Goal: Task Accomplishment & Management: Manage account settings

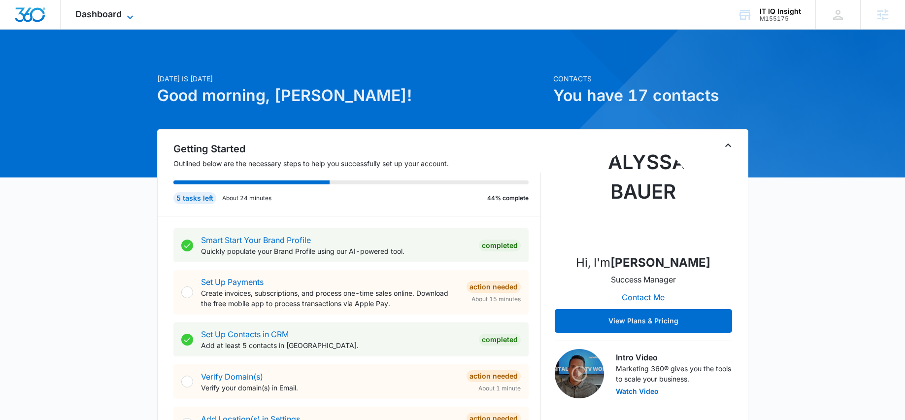
click at [97, 16] on span "Dashboard" at bounding box center [98, 14] width 46 height 10
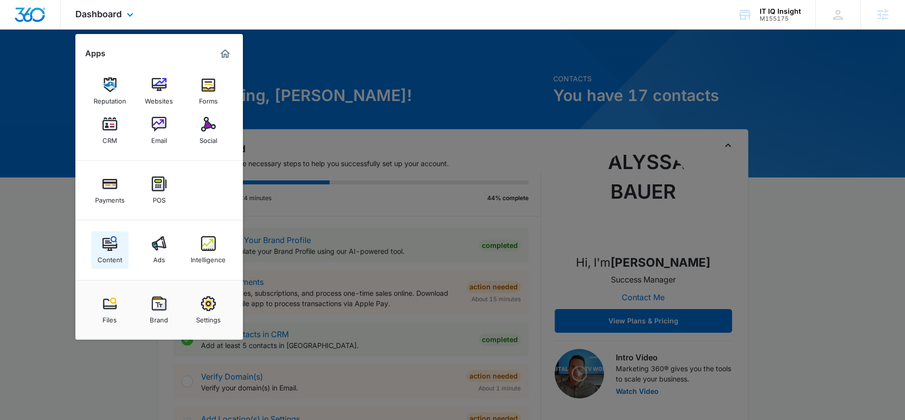
click at [115, 248] on img at bounding box center [109, 243] width 15 height 15
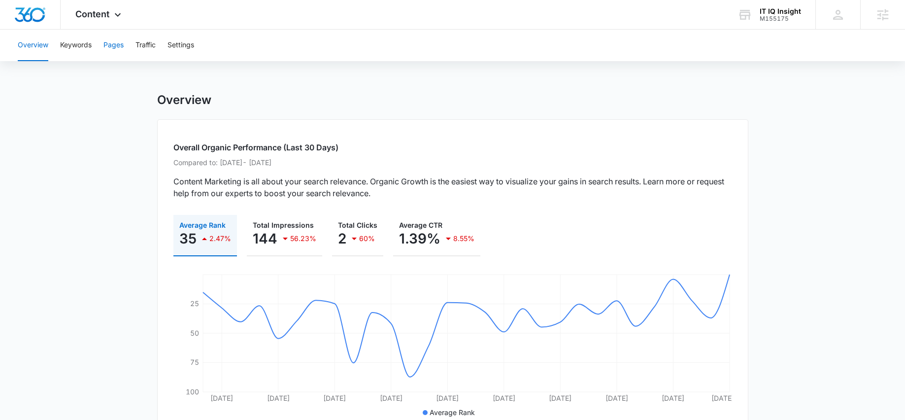
click at [123, 44] on button "Pages" at bounding box center [113, 46] width 20 height 32
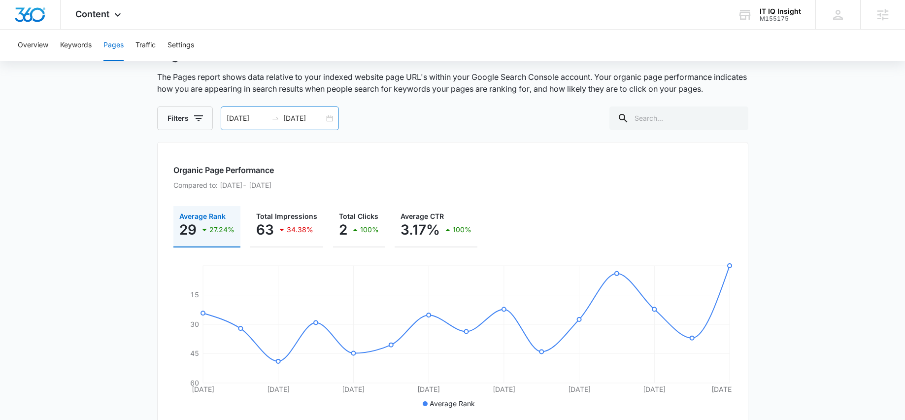
scroll to position [40, 0]
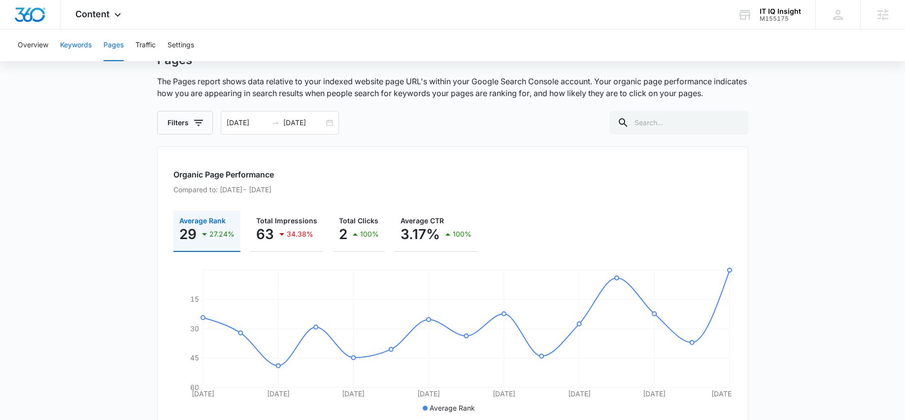
click at [78, 45] on button "Keywords" at bounding box center [76, 46] width 32 height 32
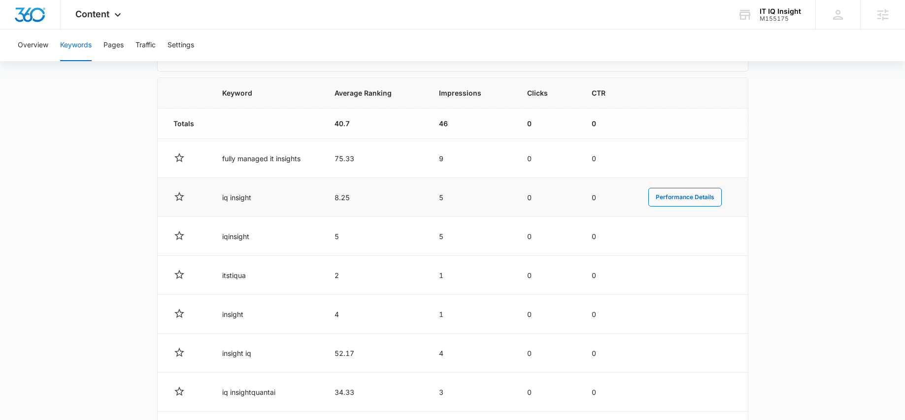
scroll to position [335, 0]
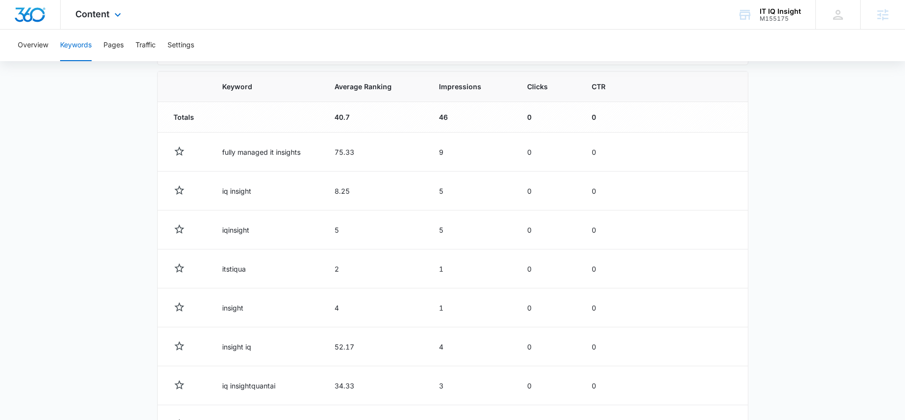
drag, startPoint x: 129, startPoint y: 16, endPoint x: 133, endPoint y: 38, distance: 22.7
click at [128, 16] on div "Content Apps Reputation Websites Forms CRM Email Social Payments POS Content Ad…" at bounding box center [100, 14] width 78 height 29
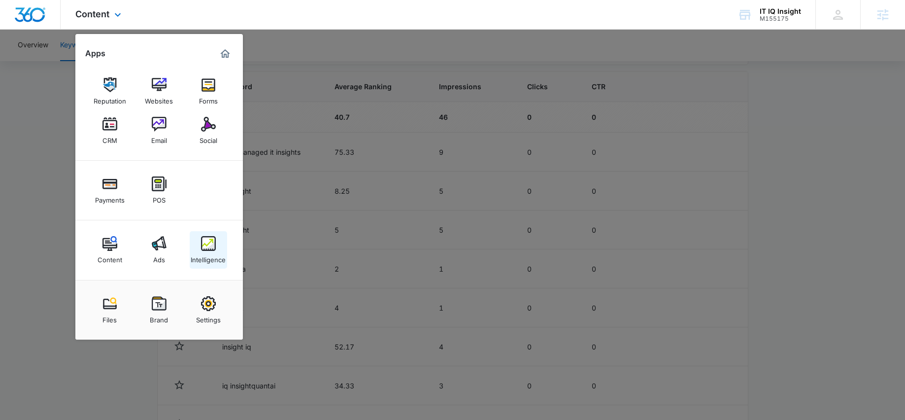
click at [205, 243] on img at bounding box center [208, 243] width 15 height 15
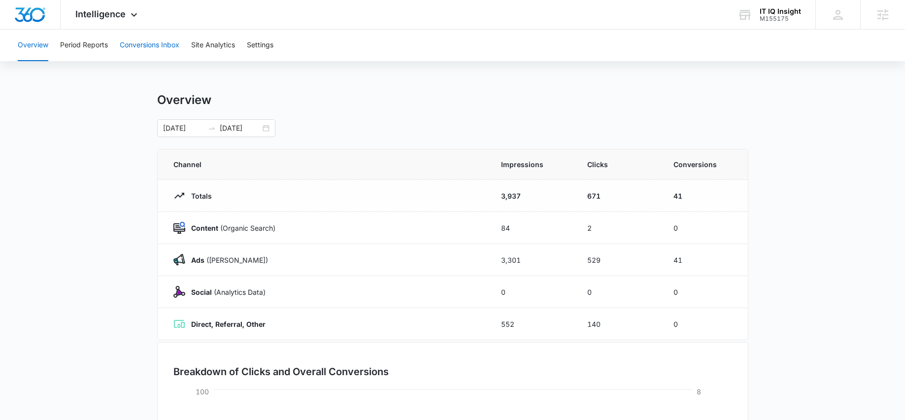
click at [156, 44] on button "Conversions Inbox" at bounding box center [150, 46] width 60 height 32
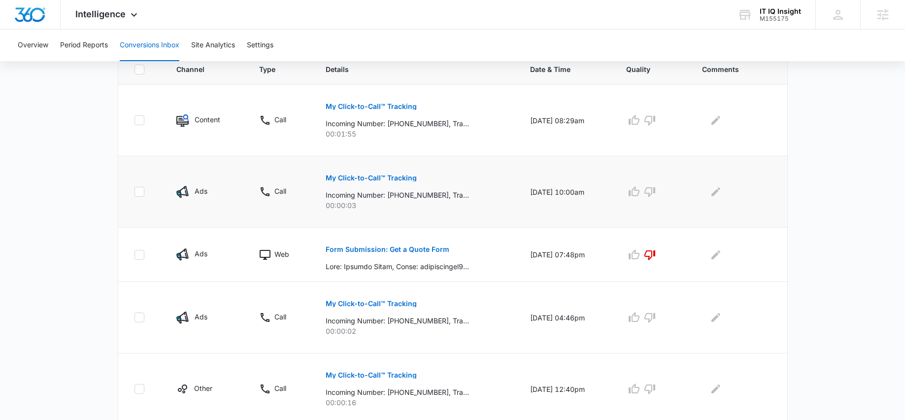
scroll to position [212, 0]
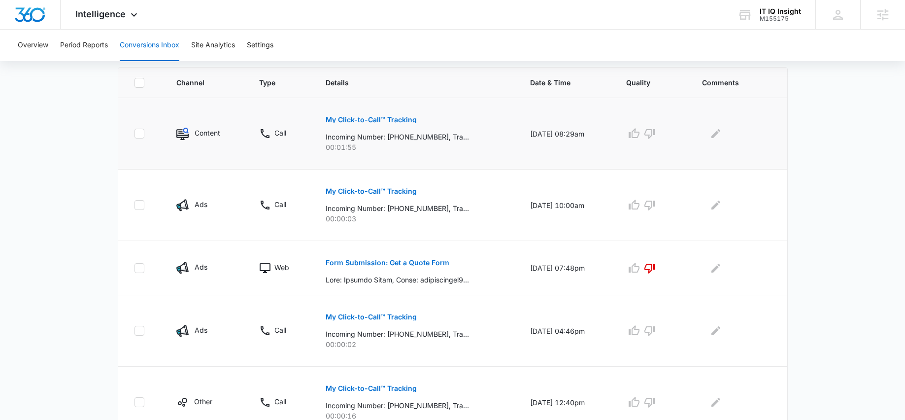
click at [380, 117] on p "My Click-to-Call™ Tracking" at bounding box center [371, 119] width 91 height 7
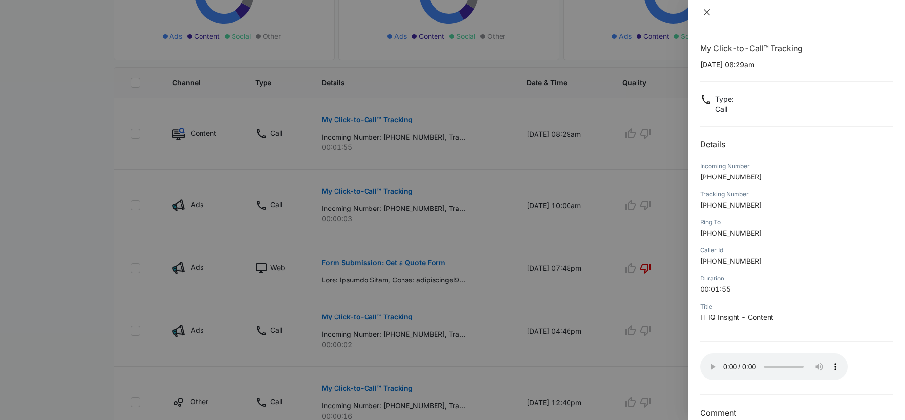
click at [710, 11] on icon "close" at bounding box center [707, 12] width 8 height 8
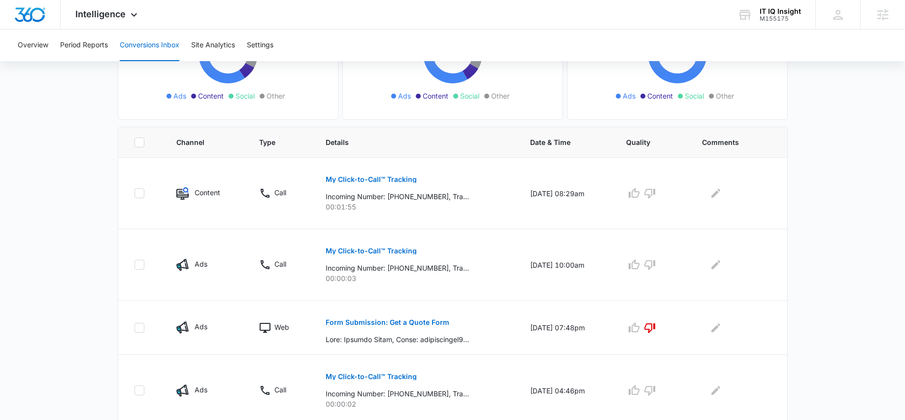
scroll to position [152, 0]
click at [78, 52] on button "Period Reports" at bounding box center [84, 46] width 48 height 32
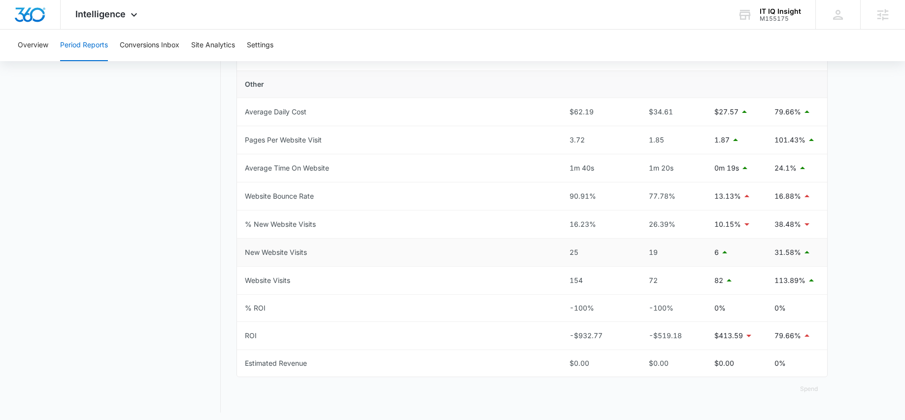
scroll to position [444, 0]
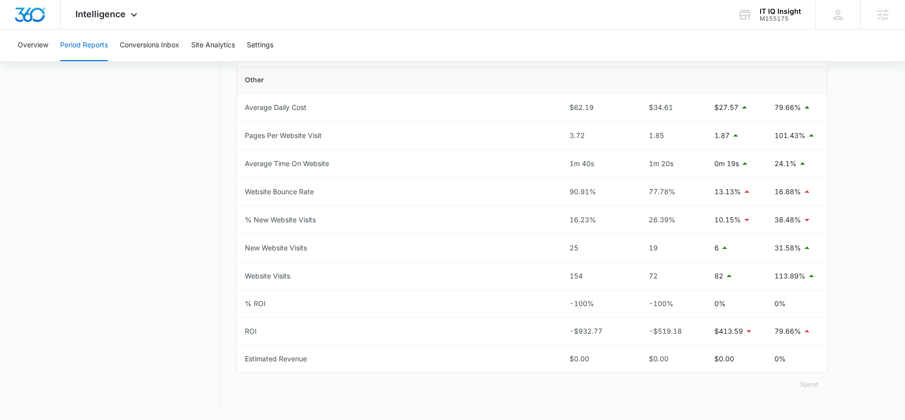
click at [809, 385] on button "Spend" at bounding box center [808, 384] width 37 height 24
click at [803, 354] on div "Raw" at bounding box center [816, 353] width 29 height 6
click at [803, 385] on button "Spend" at bounding box center [808, 384] width 37 height 24
click at [804, 336] on div "Optimized" at bounding box center [816, 339] width 29 height 6
click at [102, 25] on div "Intelligence Apps Reputation Websites Forms CRM Email Social Payments POS Conte…" at bounding box center [108, 14] width 94 height 29
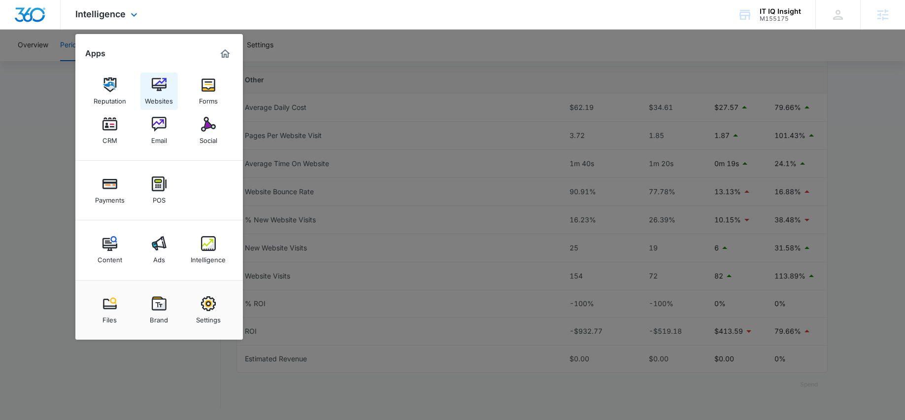
click at [163, 95] on div "Websites" at bounding box center [159, 98] width 28 height 13
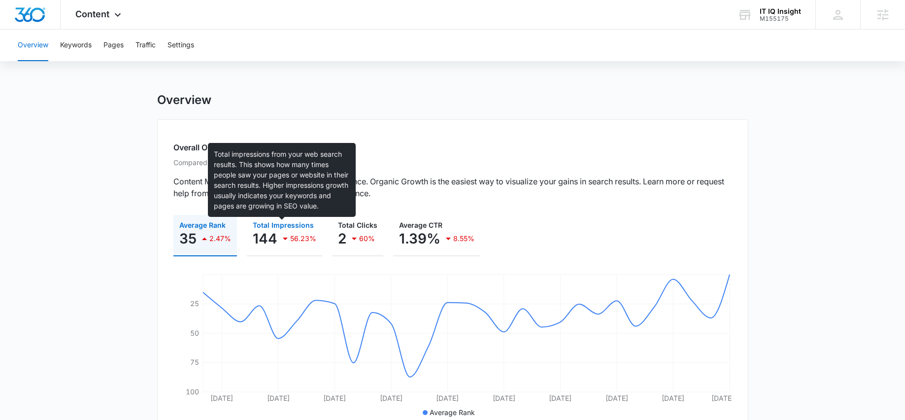
click at [270, 224] on span "Total Impressions" at bounding box center [283, 225] width 61 height 8
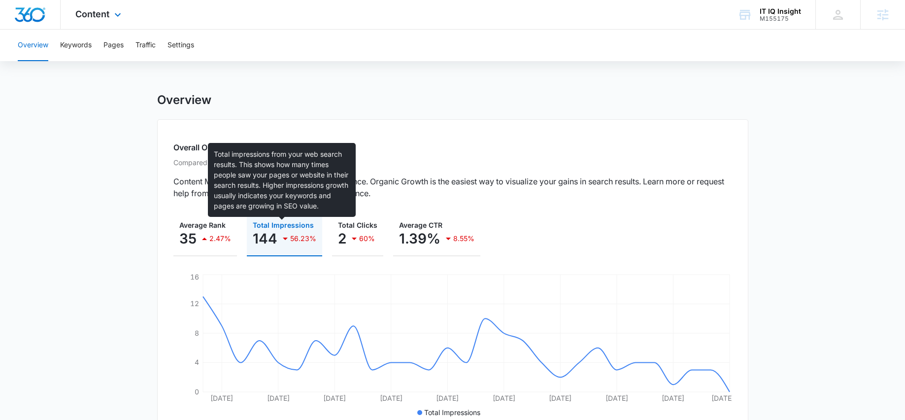
click at [120, 22] on div "Content Apps Reputation Websites Forms CRM Email Social Payments POS Content Ad…" at bounding box center [100, 14] width 78 height 29
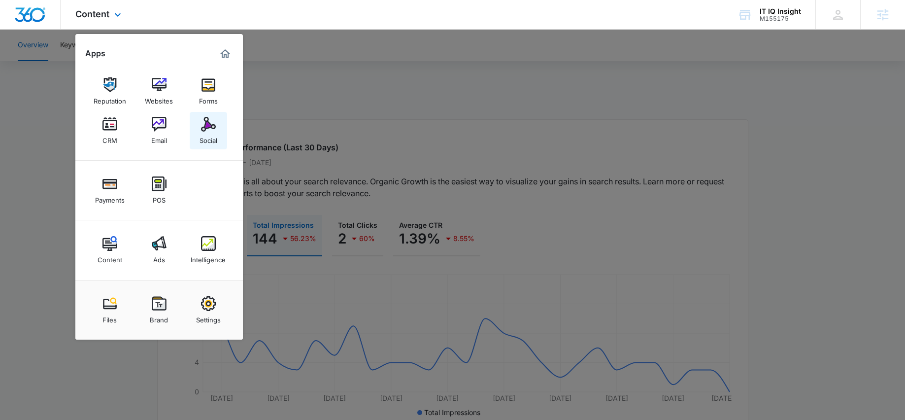
click at [199, 133] on div "Social" at bounding box center [208, 137] width 18 height 13
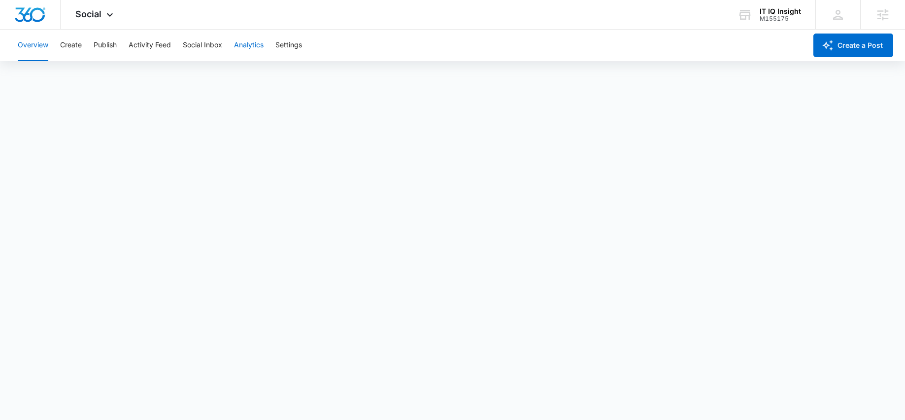
click at [261, 53] on button "Analytics" at bounding box center [249, 46] width 30 height 32
click at [83, 46] on div "Overview Create Publish Activity Feed Social Inbox Analytics Settings" at bounding box center [409, 46] width 794 height 32
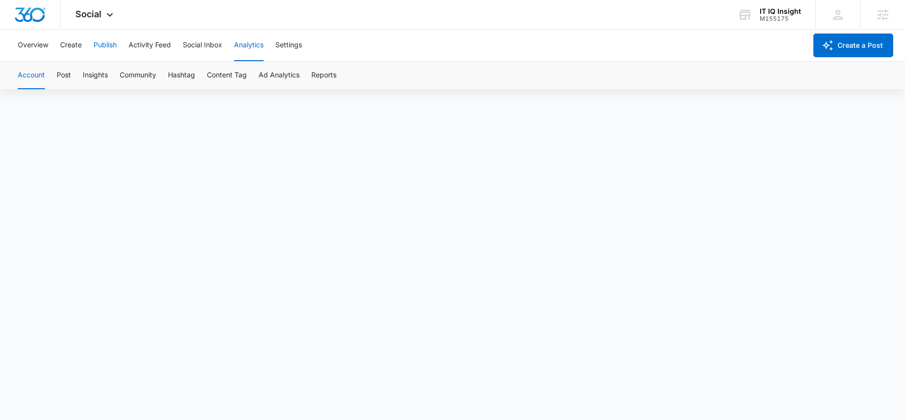
click at [101, 46] on button "Publish" at bounding box center [105, 46] width 23 height 32
click at [99, 14] on span "Social" at bounding box center [88, 14] width 26 height 10
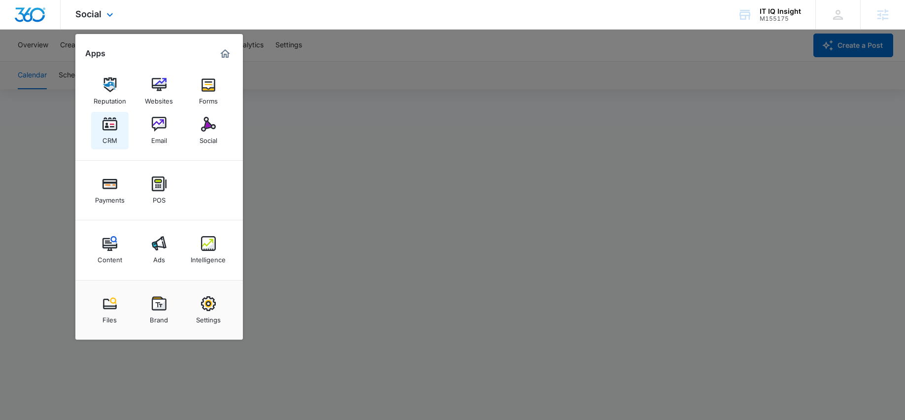
click at [125, 120] on link "CRM" at bounding box center [109, 130] width 37 height 37
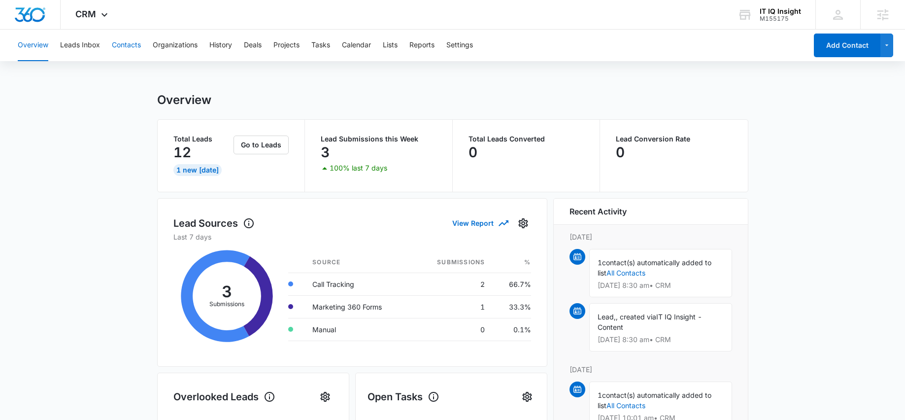
click at [133, 41] on button "Contacts" at bounding box center [126, 46] width 29 height 32
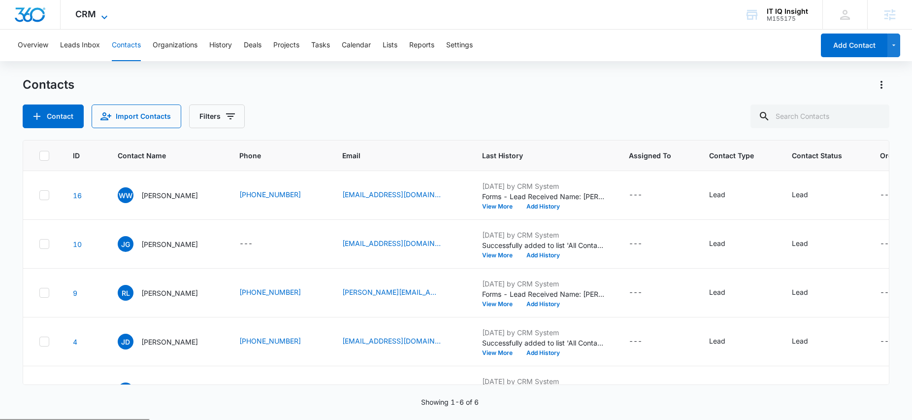
click at [92, 17] on span "CRM" at bounding box center [85, 14] width 21 height 10
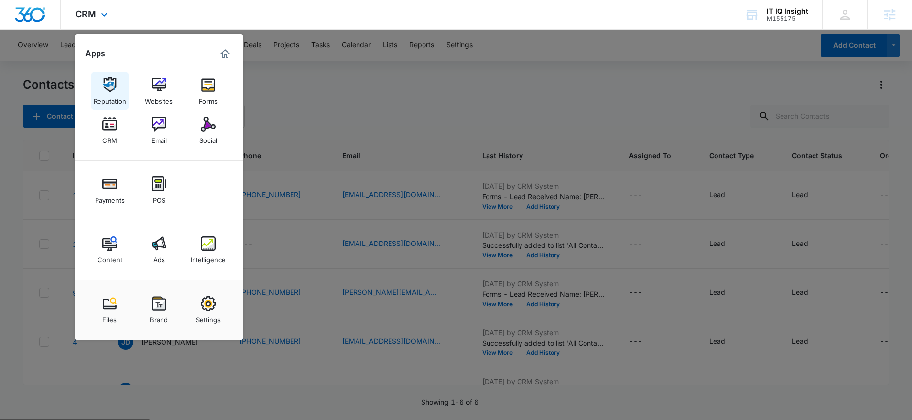
click at [109, 88] on img at bounding box center [109, 84] width 15 height 15
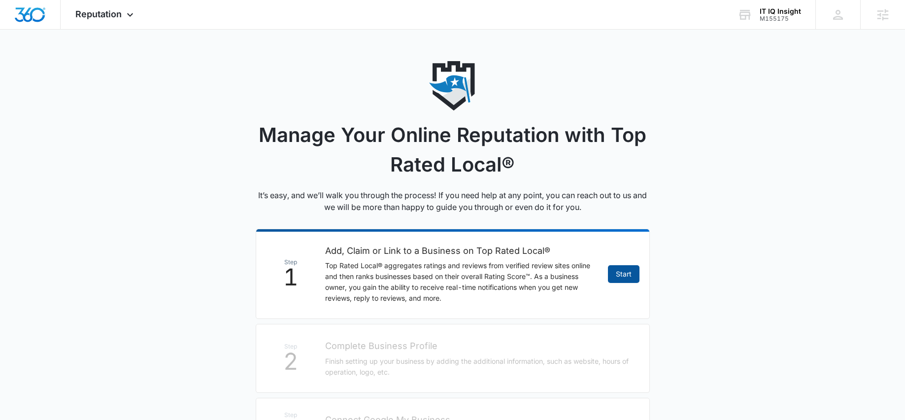
click at [629, 278] on link "Start" at bounding box center [624, 274] width 32 height 18
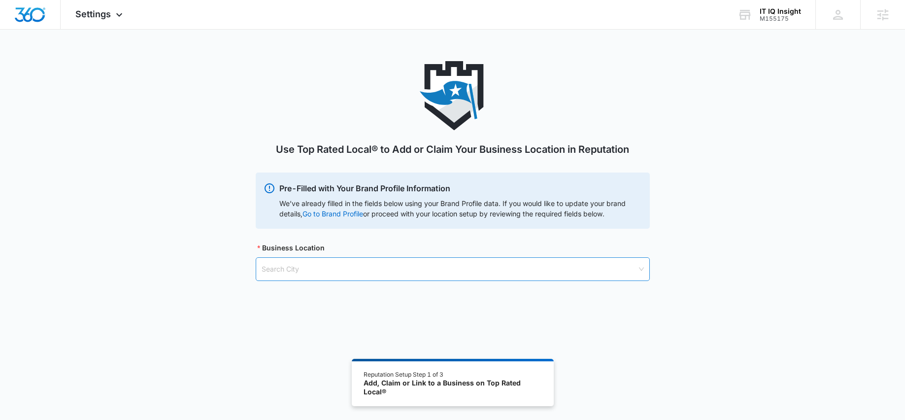
click at [373, 274] on input "search" at bounding box center [448, 269] width 375 height 23
type input "i"
type input "It Iq Insight"
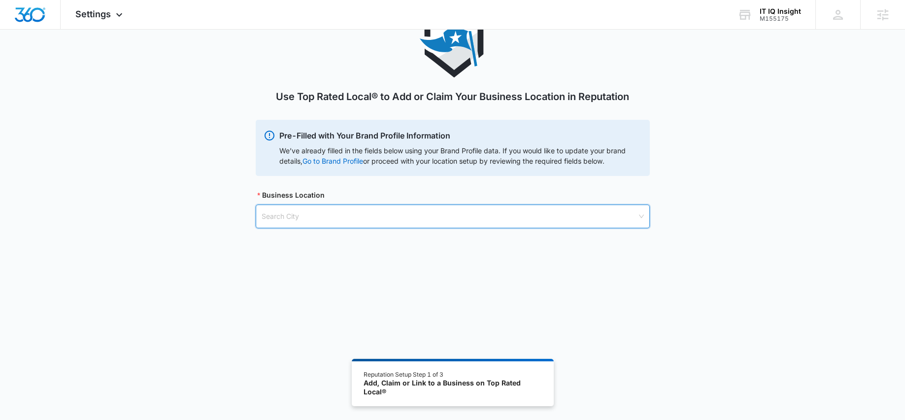
scroll to position [54, 0]
click at [0, 0] on link "Go to Brand Profile" at bounding box center [0, 0] width 0 height 0
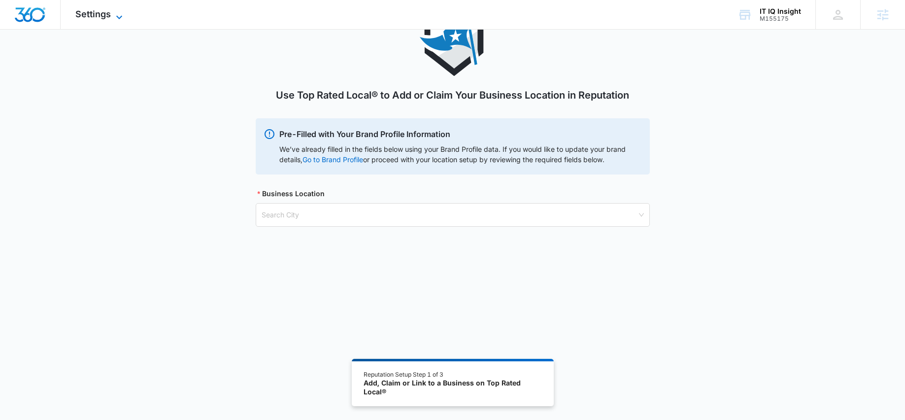
click at [110, 11] on span "Settings" at bounding box center [92, 14] width 35 height 10
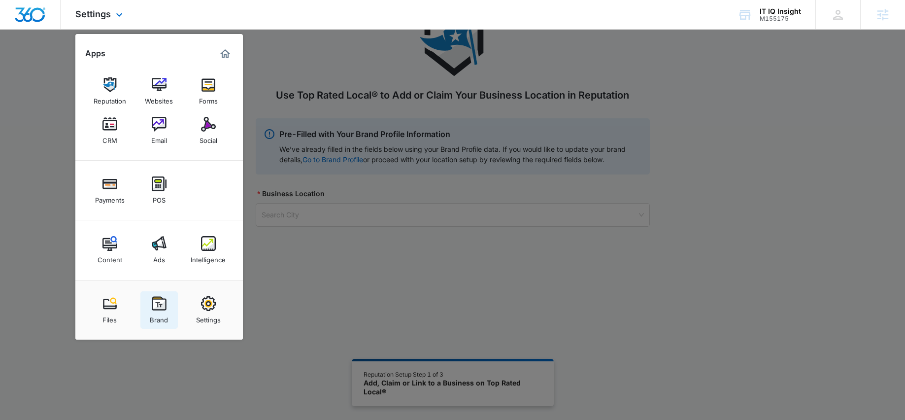
click at [177, 301] on link "Brand" at bounding box center [158, 309] width 37 height 37
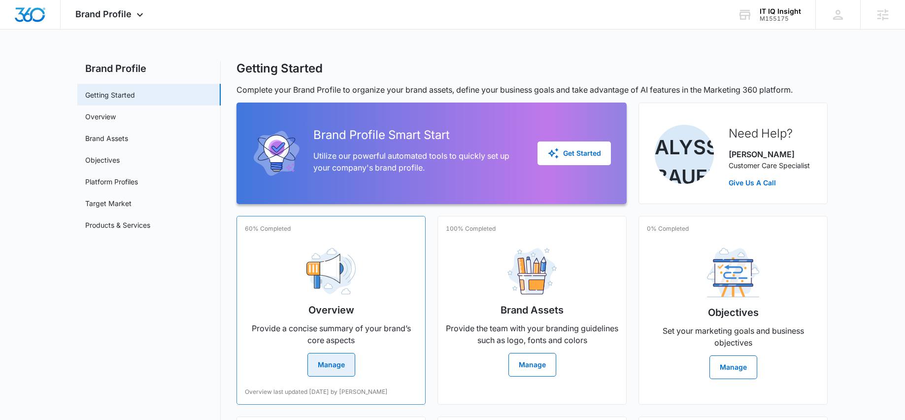
click at [323, 301] on div "Overview Provide a concise summary of your brand’s core aspects Manage" at bounding box center [331, 308] width 172 height 136
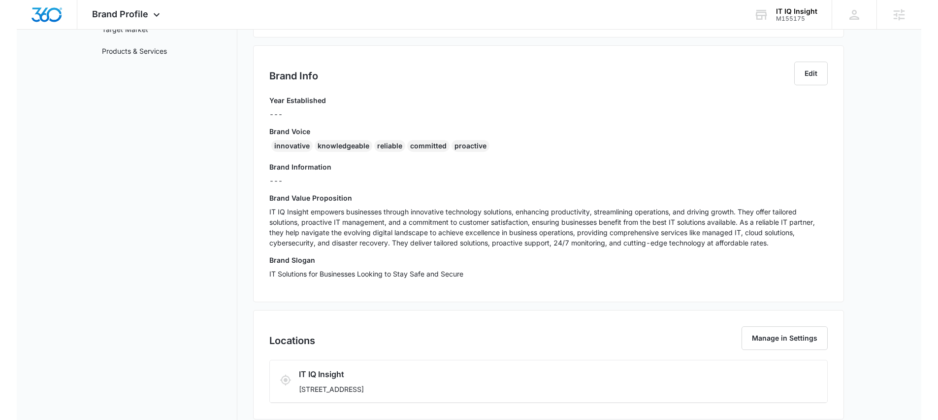
scroll to position [178, 0]
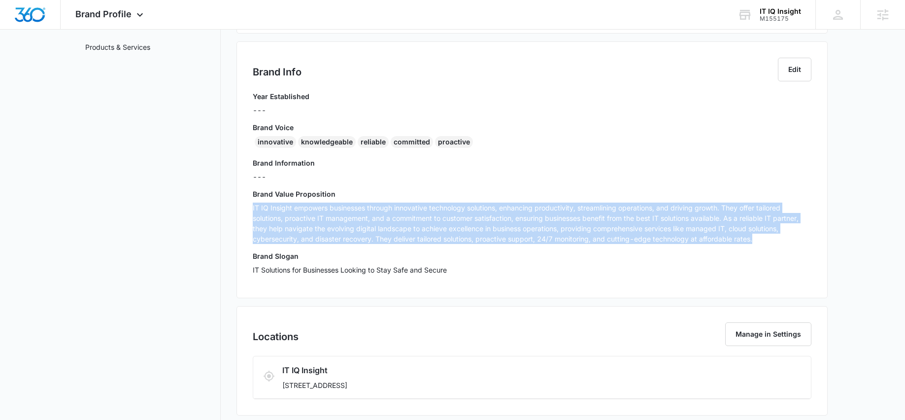
drag, startPoint x: 765, startPoint y: 239, endPoint x: 250, endPoint y: 207, distance: 516.6
click at [250, 207] on div "Brand Info Edit Year Established --- Brand Voice innovative knowledgeable relia…" at bounding box center [531, 169] width 591 height 257
copy p "IT IQ Insight empowers businesses through innovative technology solutions, enha…"
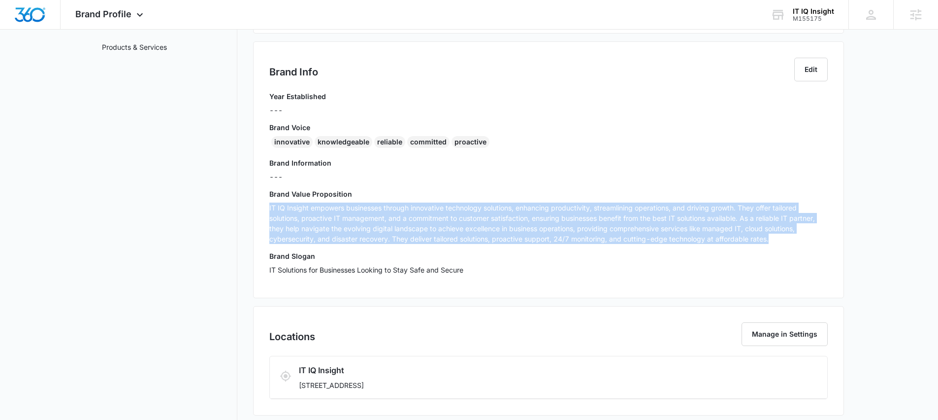
click at [431, 236] on p "IT IQ Insight empowers businesses through innovative technology solutions, enha…" at bounding box center [548, 222] width 558 height 41
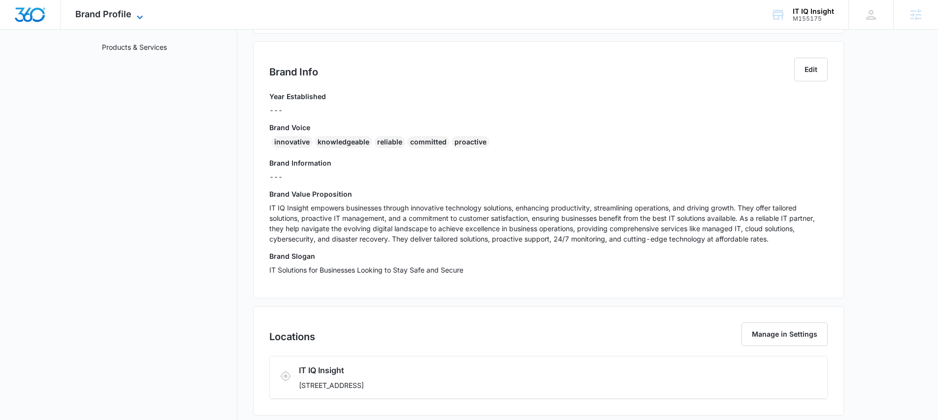
click at [138, 13] on icon at bounding box center [140, 17] width 12 height 12
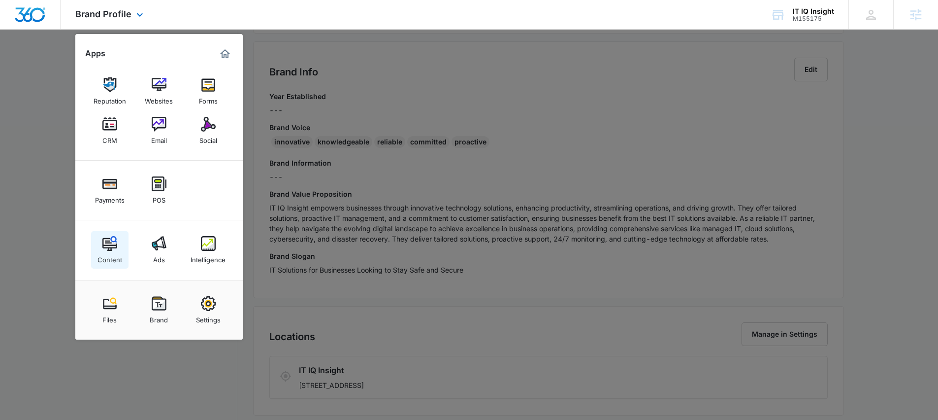
click at [112, 249] on img at bounding box center [109, 243] width 15 height 15
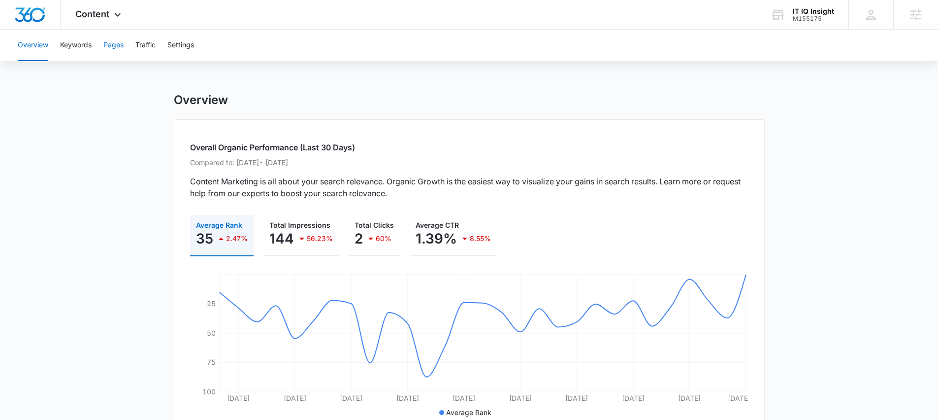
click at [115, 48] on button "Pages" at bounding box center [113, 46] width 20 height 32
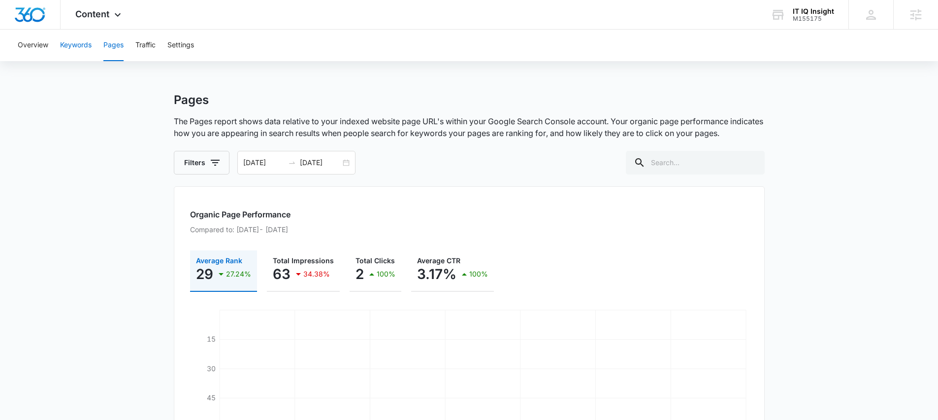
click at [79, 52] on button "Keywords" at bounding box center [76, 46] width 32 height 32
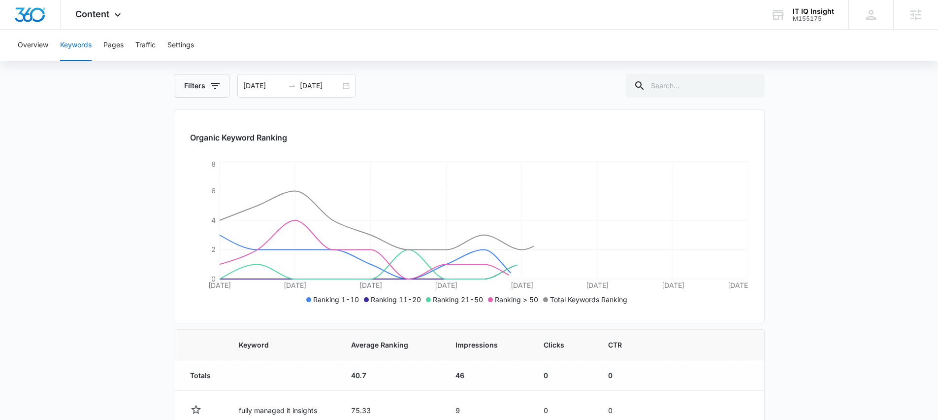
scroll to position [88, 0]
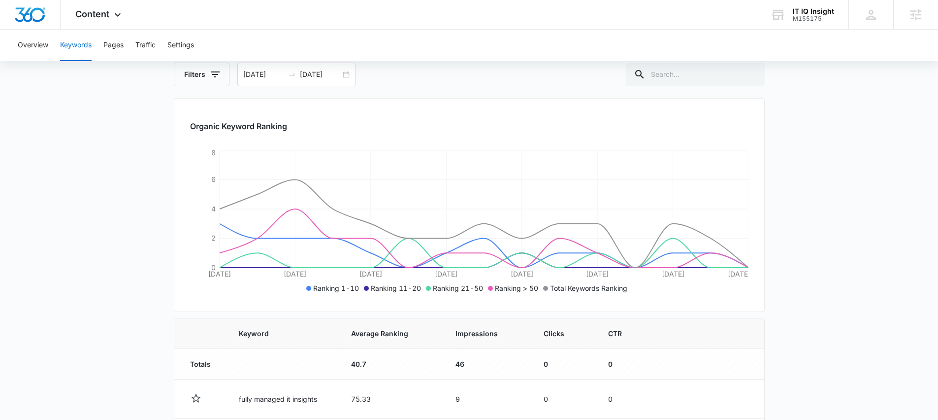
click at [101, 50] on div "Overview Keywords Pages Traffic Settings" at bounding box center [469, 46] width 915 height 32
click at [104, 50] on button "Pages" at bounding box center [113, 46] width 20 height 32
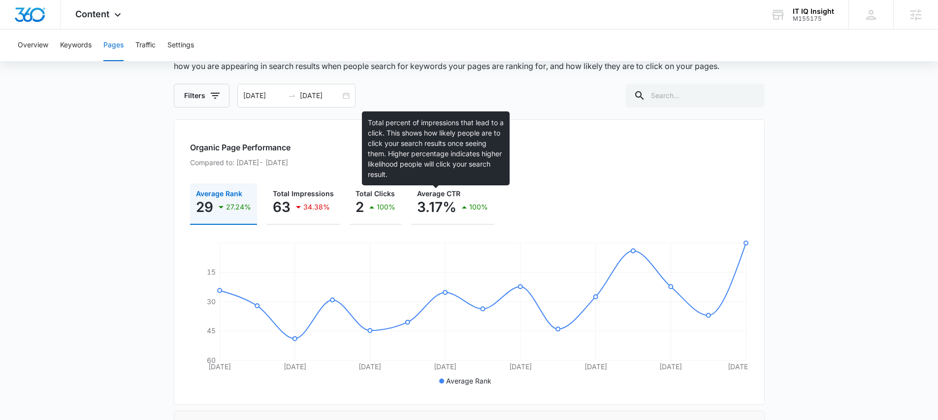
scroll to position [67, 0]
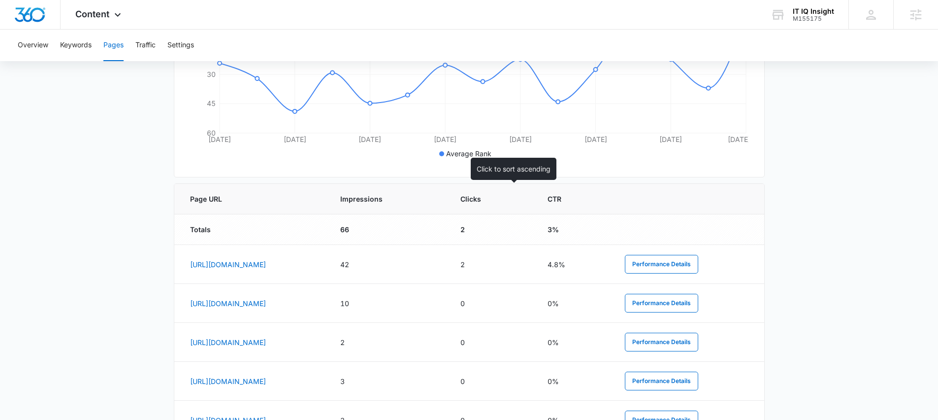
click at [448, 204] on th "Impressions" at bounding box center [388, 199] width 120 height 31
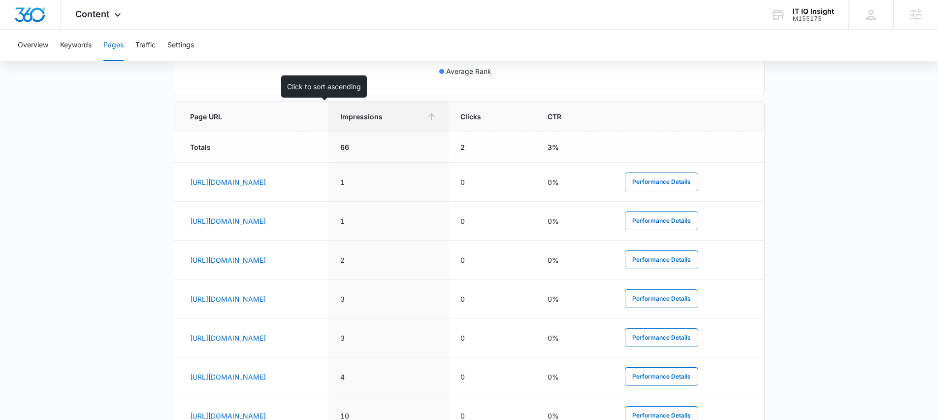
scroll to position [377, 0]
click at [266, 220] on link "https://itiqinsight.com/managed-it-services-in-kingwood-tx" at bounding box center [228, 220] width 76 height 8
click at [121, 11] on icon at bounding box center [118, 17] width 12 height 12
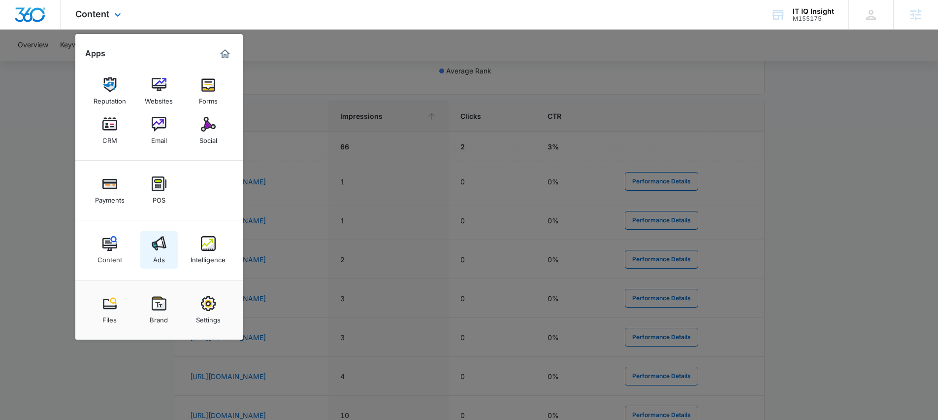
click at [150, 246] on link "Ads" at bounding box center [158, 249] width 37 height 37
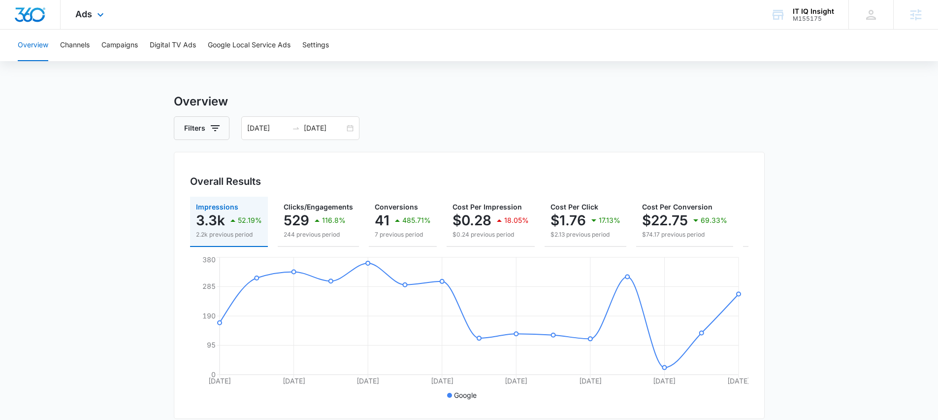
click at [93, 21] on div "Ads Apps Reputation Websites Forms CRM Email Social Payments POS Content Ads In…" at bounding box center [91, 14] width 61 height 29
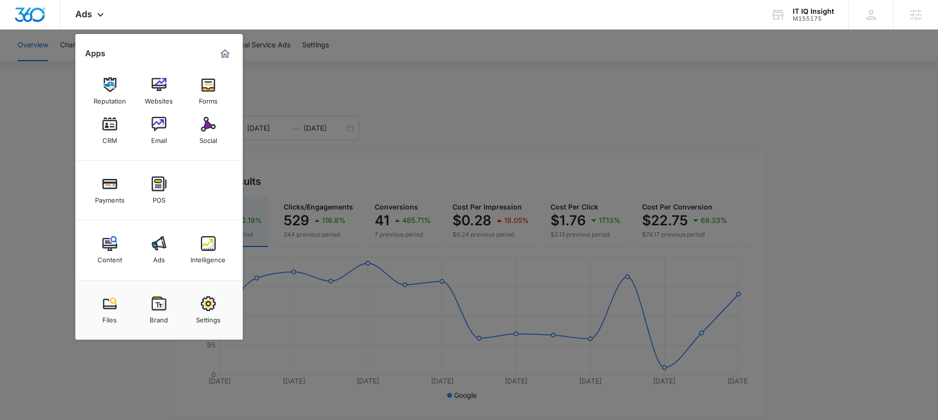
click at [35, 148] on div at bounding box center [469, 210] width 938 height 420
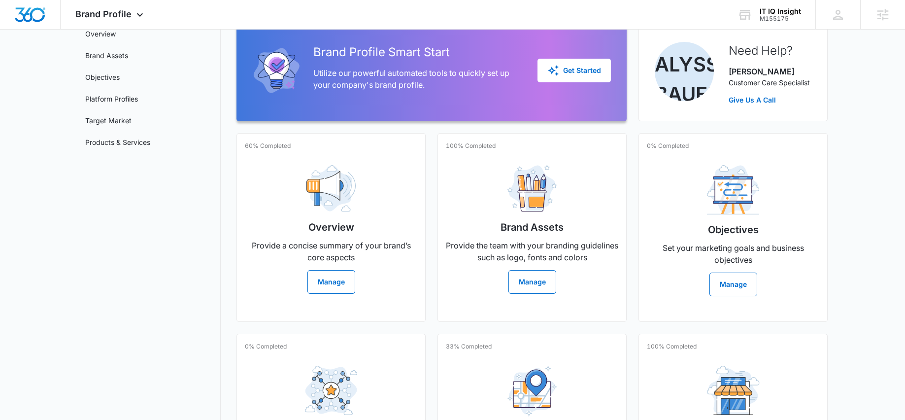
scroll to position [110, 0]
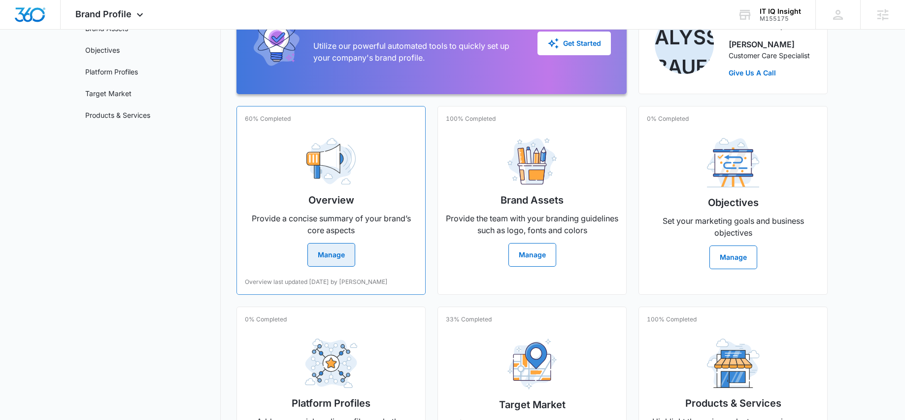
click at [348, 251] on button "Manage" at bounding box center [331, 255] width 48 height 24
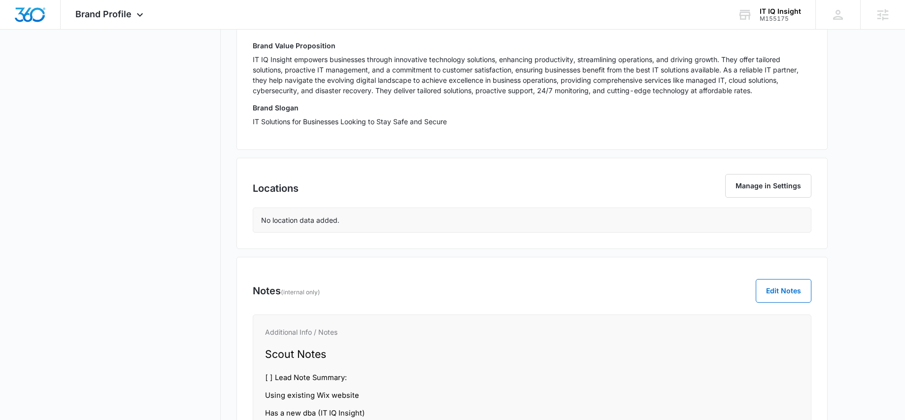
scroll to position [374, 0]
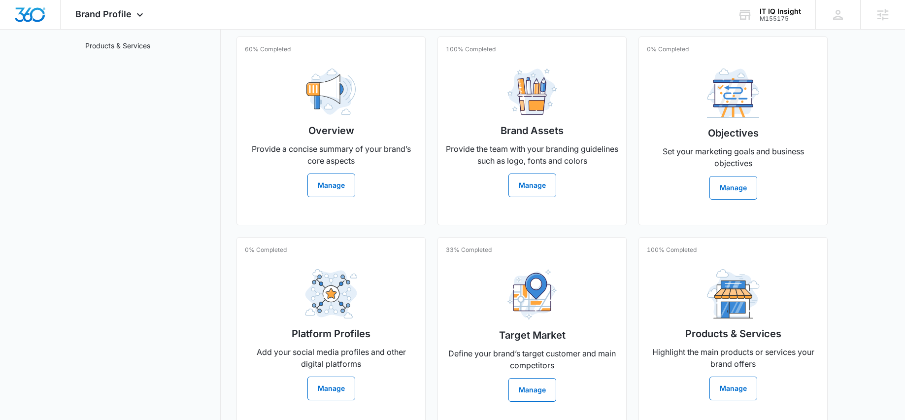
scroll to position [212, 0]
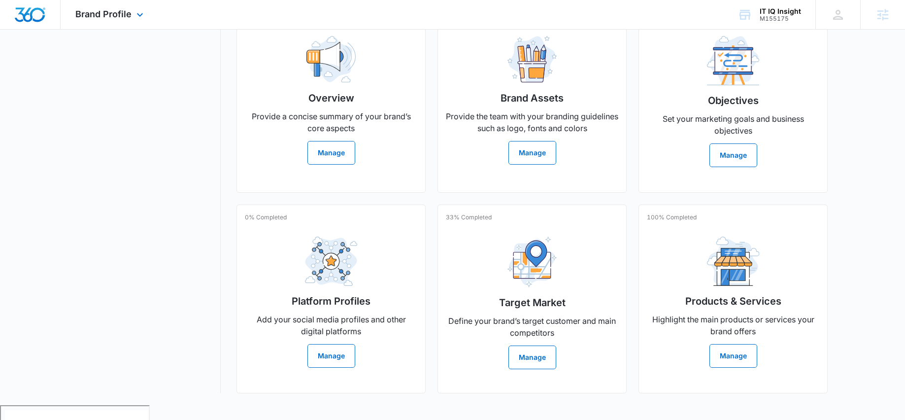
click at [134, 9] on div "Brand Profile Apps Reputation Websites Forms CRM Email Social Payments POS Cont…" at bounding box center [111, 14] width 100 height 29
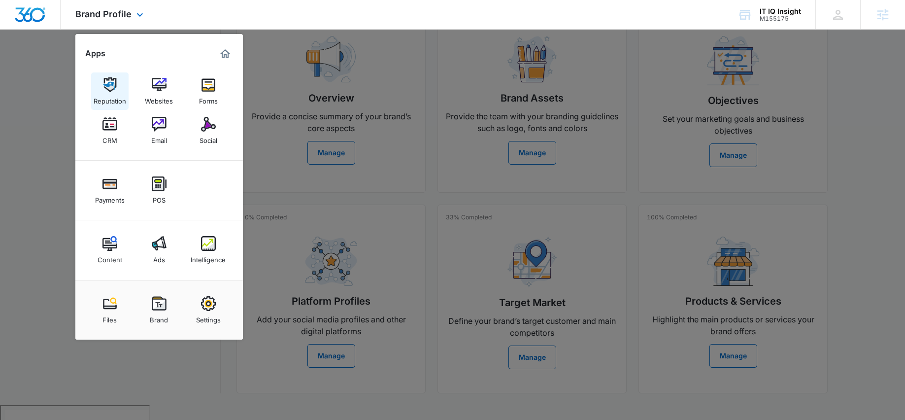
click at [108, 83] on img at bounding box center [109, 84] width 15 height 15
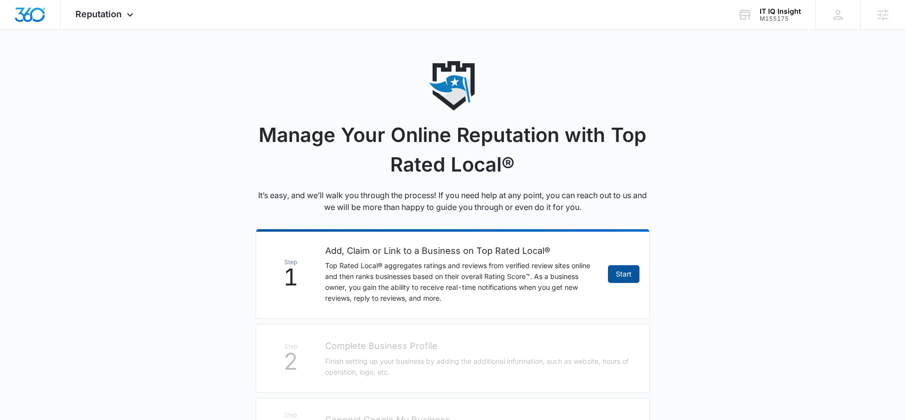
click at [615, 270] on link "Start" at bounding box center [624, 274] width 32 height 18
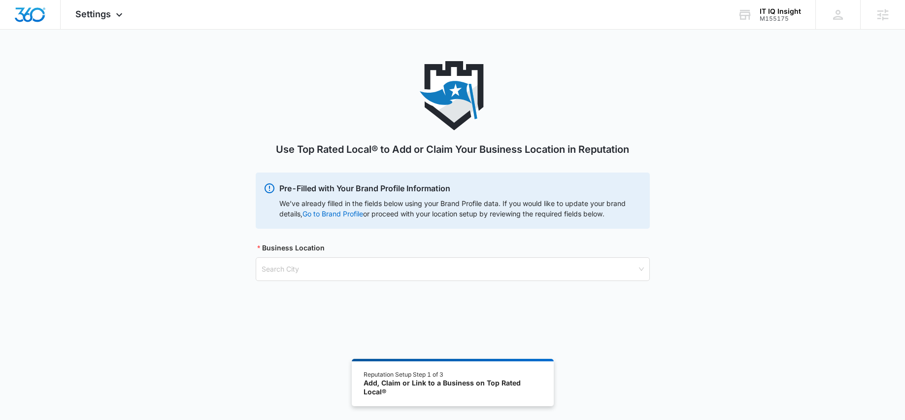
scroll to position [54, 0]
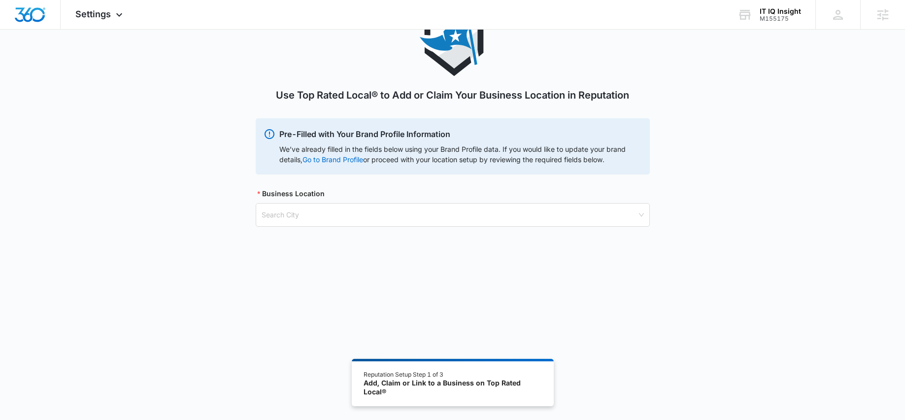
click at [458, 380] on div "Add, Claim or Link to a Business on Top Rated Local®" at bounding box center [452, 386] width 178 height 17
click at [323, 211] on input "search" at bounding box center [448, 214] width 375 height 23
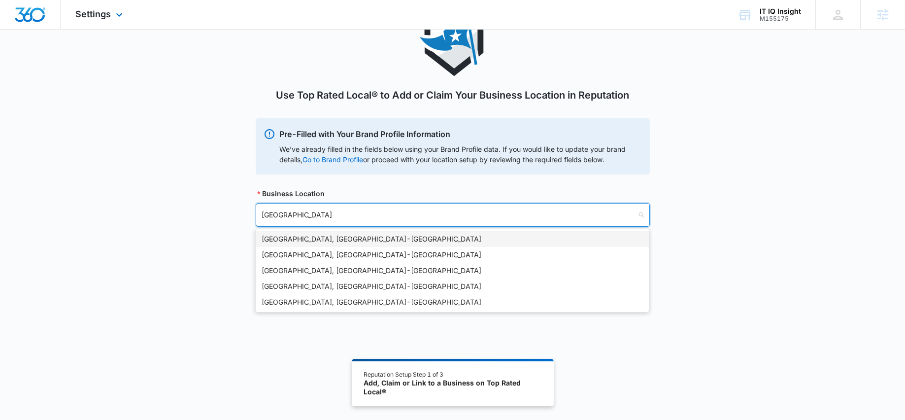
type input "[GEOGRAPHIC_DATA]"
click at [361, 242] on div "[GEOGRAPHIC_DATA], [GEOGRAPHIC_DATA] - [GEOGRAPHIC_DATA]" at bounding box center [451, 238] width 381 height 11
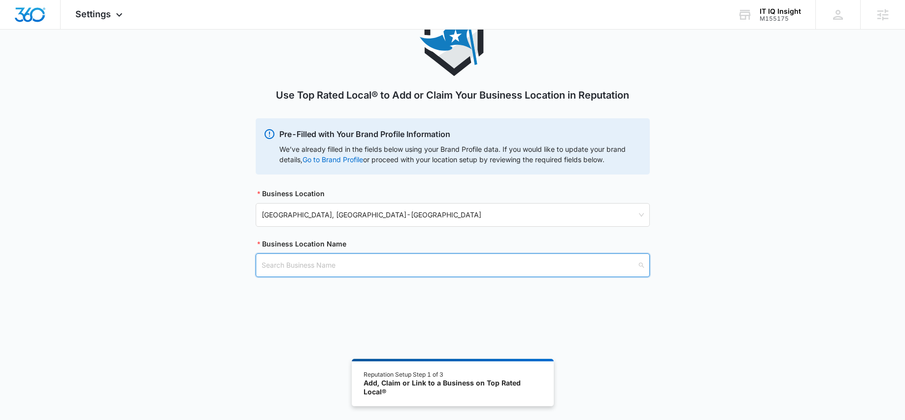
click at [382, 267] on input "search" at bounding box center [448, 265] width 375 height 23
click at [270, 264] on input "IT IQ Insight" at bounding box center [448, 265] width 375 height 23
type input "ITIQ Insight"
click at [284, 301] on div at bounding box center [451, 296] width 381 height 17
click at [386, 290] on div at bounding box center [451, 296] width 381 height 17
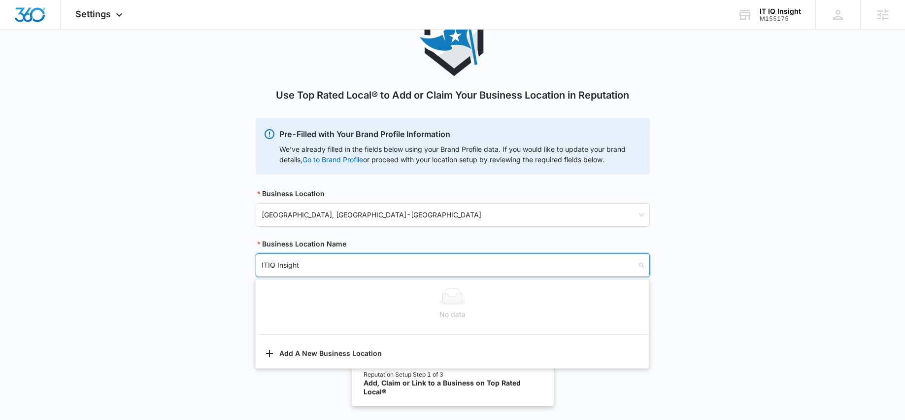
drag, startPoint x: 338, startPoint y: 258, endPoint x: 214, endPoint y: 253, distance: 124.7
click at [214, 253] on div "Use Top Rated Local® to Add or Claim Your Business Location in Reputation Pre-F…" at bounding box center [452, 154] width 905 height 294
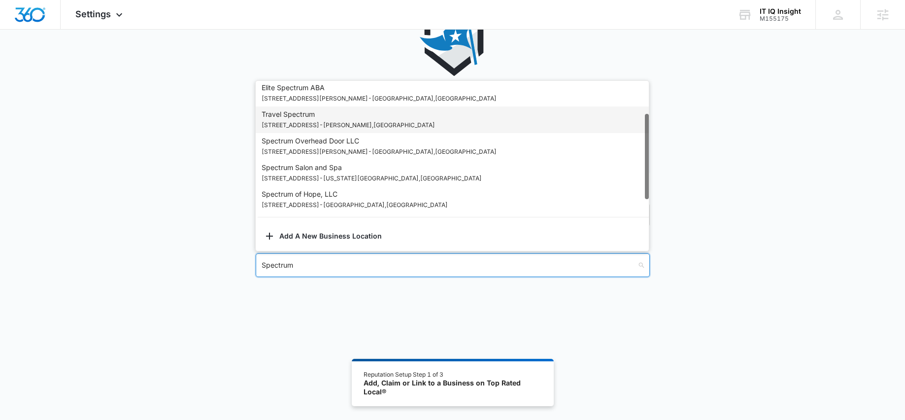
scroll to position [60, 0]
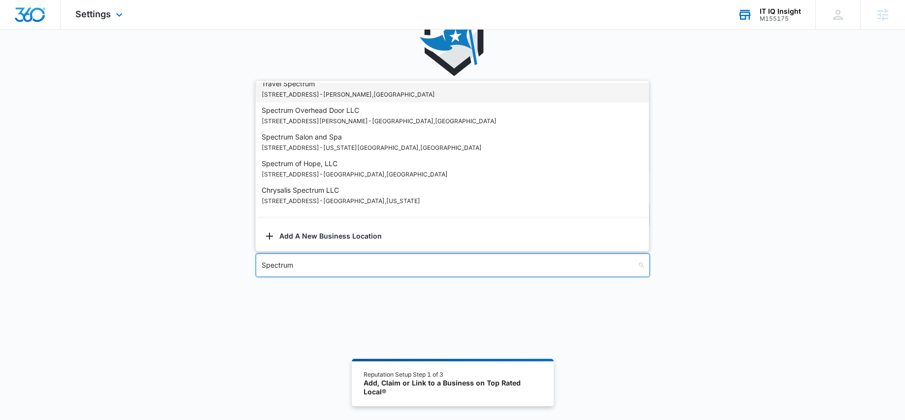
type input "Spectrum"
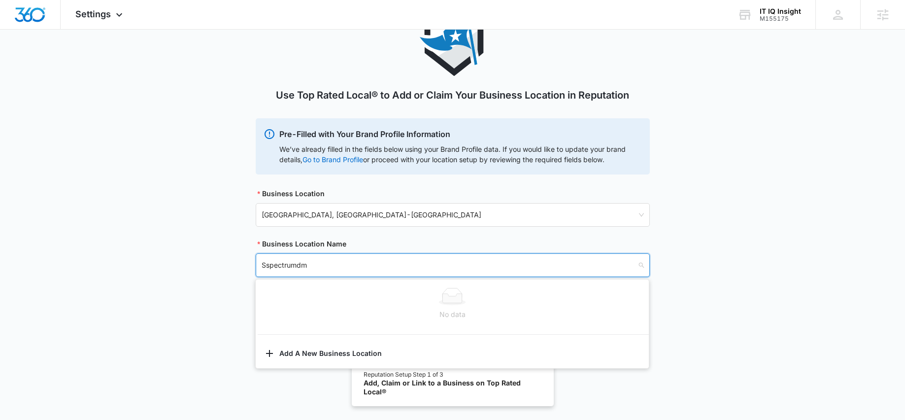
click at [268, 266] on input "Sspectrumdm" at bounding box center [448, 265] width 375 height 23
type input "Spectrumdm"
click at [318, 261] on input "Spectrumdm" at bounding box center [448, 265] width 375 height 23
drag, startPoint x: 303, startPoint y: 261, endPoint x: 209, endPoint y: 259, distance: 94.1
click at [209, 259] on div "Use Top Rated Local® to Add or Claim Your Business Location in Reputation Pre-F…" at bounding box center [452, 154] width 905 height 294
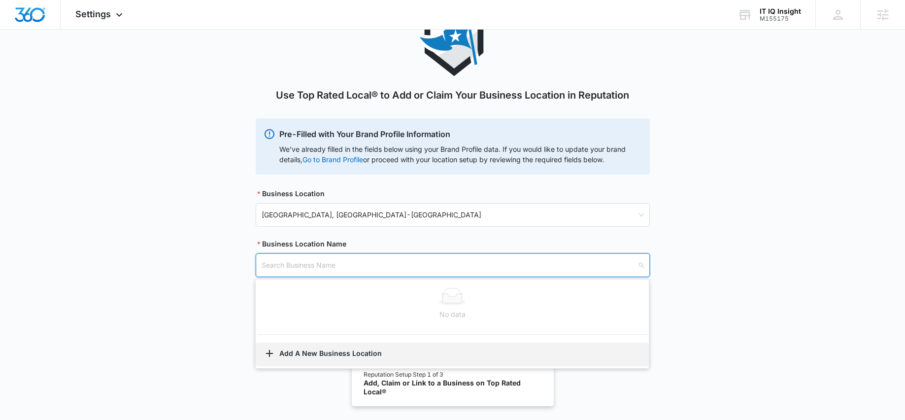
click at [313, 352] on button "Add A New Business Location" at bounding box center [452, 354] width 393 height 24
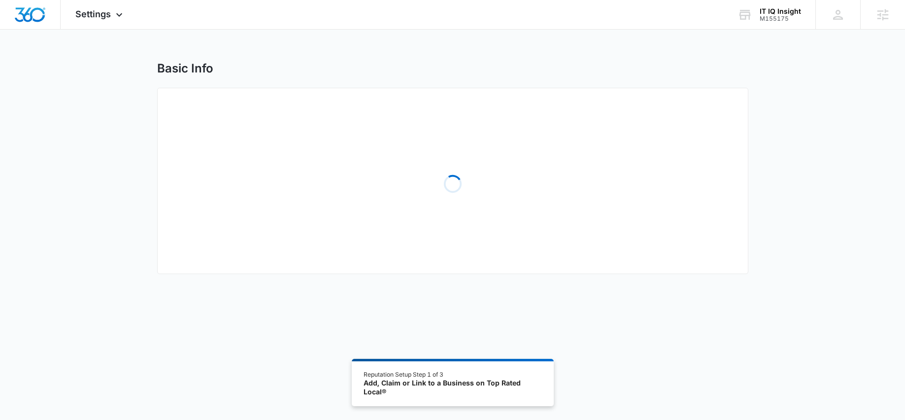
select select "[US_STATE]"
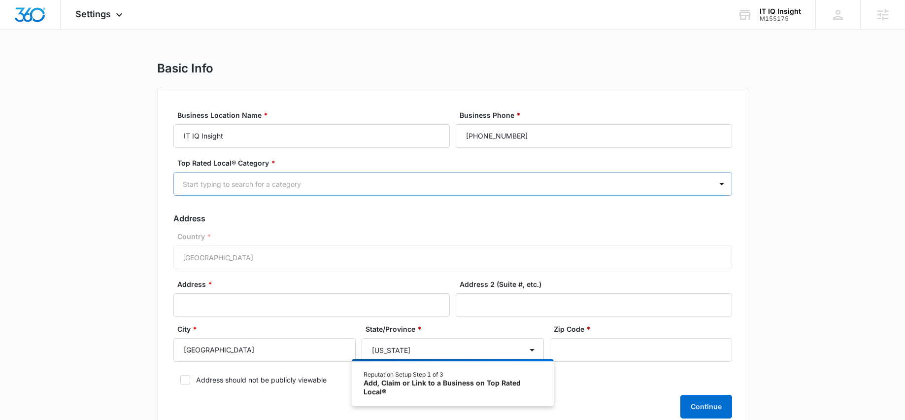
click at [319, 183] on div at bounding box center [441, 184] width 516 height 12
type input "it"
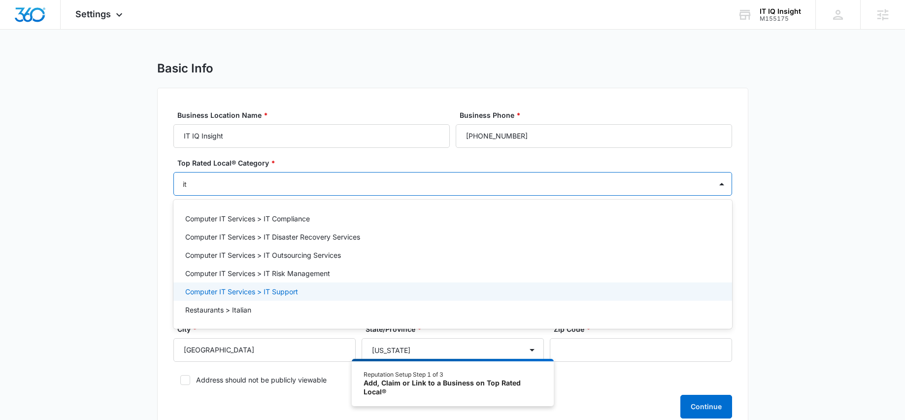
click at [336, 292] on div "Computer IT Services > IT Support" at bounding box center [451, 291] width 533 height 10
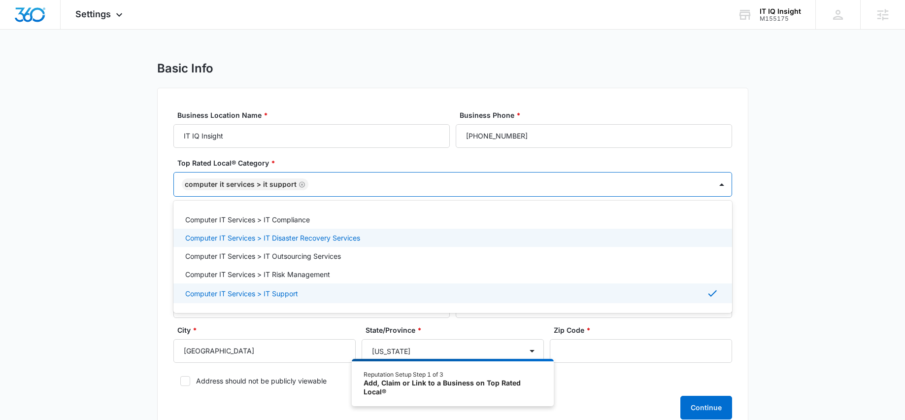
click at [342, 231] on div "Computer IT Services > IT Disaster Recovery Services" at bounding box center [452, 238] width 558 height 18
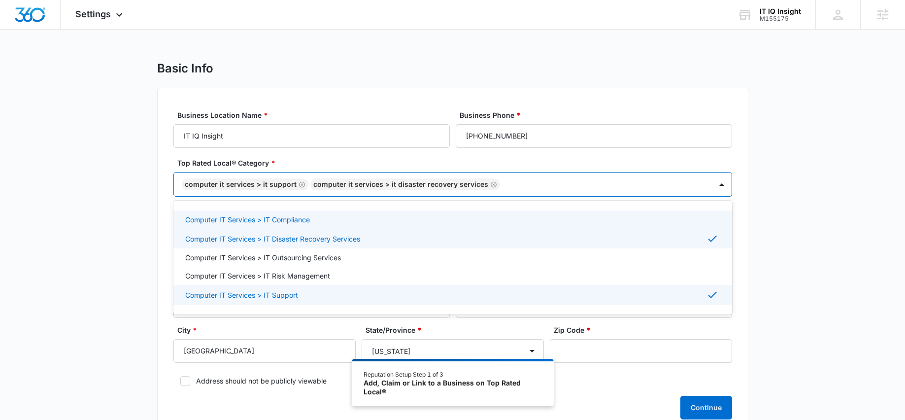
click at [337, 222] on div "Computer IT Services > IT Compliance" at bounding box center [451, 219] width 533 height 10
click at [139, 228] on div "Basic Info Business Location Name * IT IQ Insight Business Phone * [PHONE_NUMBE…" at bounding box center [452, 254] width 905 height 386
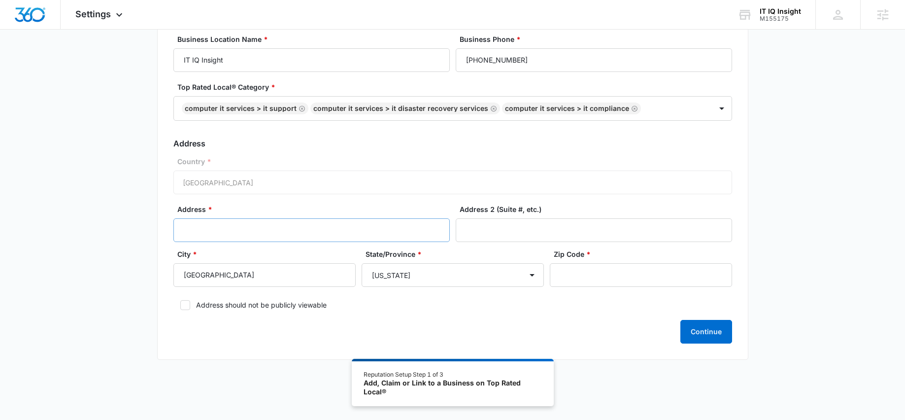
scroll to position [78, 0]
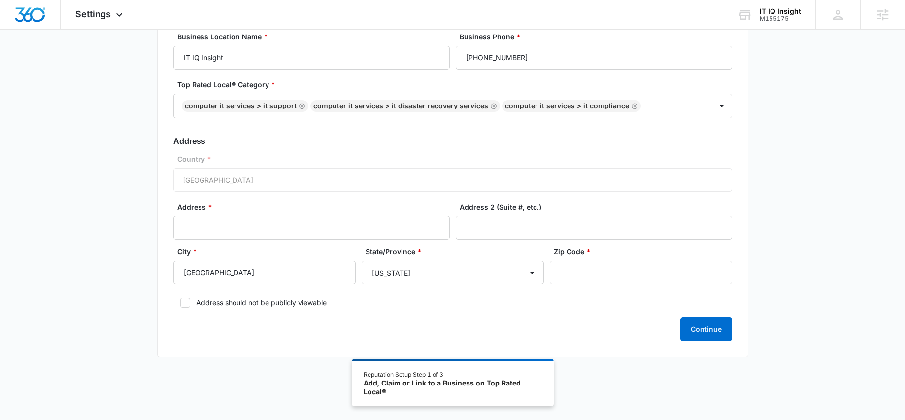
click at [301, 189] on div "Country * [GEOGRAPHIC_DATA]" at bounding box center [452, 173] width 558 height 38
click at [312, 231] on input "Address *" at bounding box center [311, 228] width 276 height 24
type input "20831 Fawn Timber Trl"
click at [294, 272] on input "Humblwe" at bounding box center [264, 273] width 182 height 24
type input "Humble"
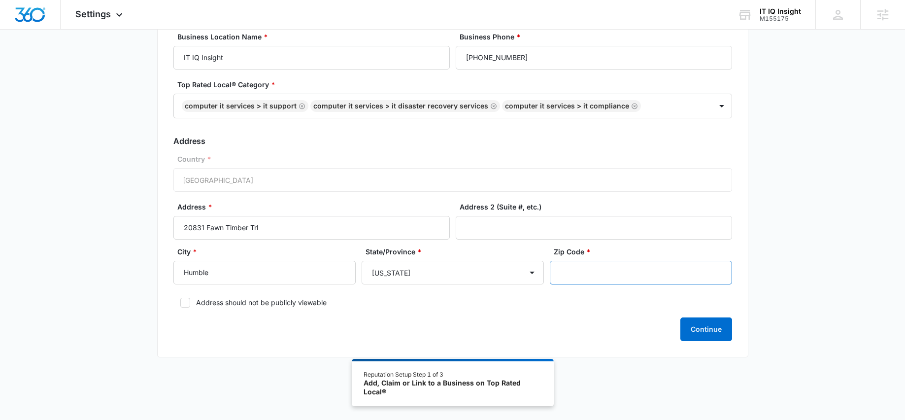
click at [677, 271] on input "Zip Code *" at bounding box center [641, 273] width 182 height 24
type input "77346"
click at [253, 302] on label "Address should not be publicly viewable" at bounding box center [452, 302] width 558 height 10
click at [180, 302] on input "Address should not be publicly viewable" at bounding box center [176, 302] width 7 height 7
checkbox input "true"
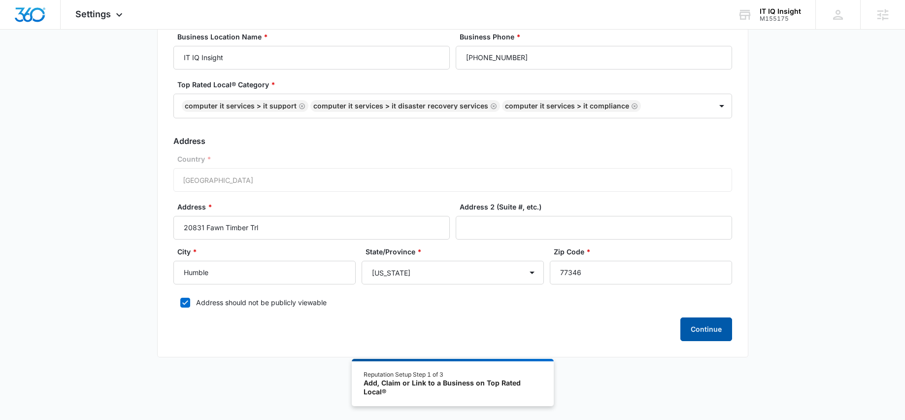
click at [714, 328] on button "Continue" at bounding box center [706, 329] width 52 height 24
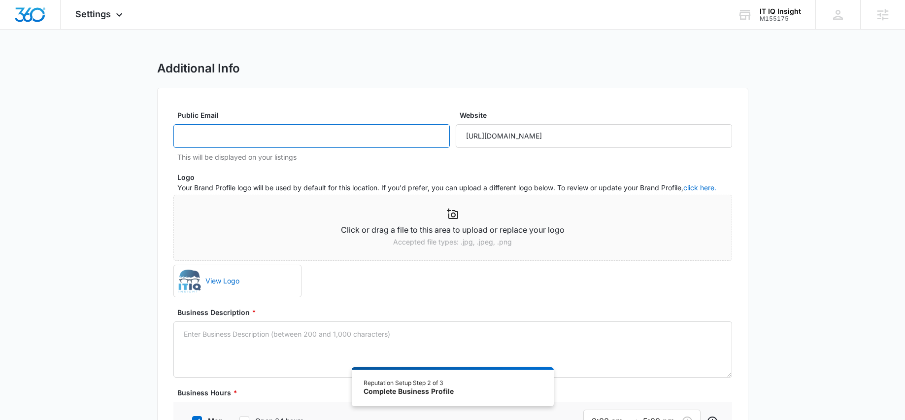
click at [345, 137] on input "Public Email" at bounding box center [311, 136] width 276 height 24
type input "j"
drag, startPoint x: 230, startPoint y: 137, endPoint x: 174, endPoint y: 137, distance: 56.1
click at [174, 137] on input "ja" at bounding box center [311, 136] width 276 height 24
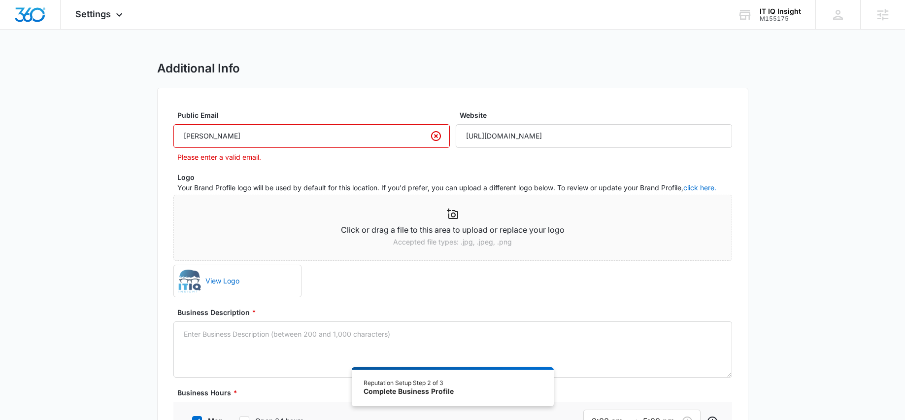
type input "robert@itiqinsight.com"
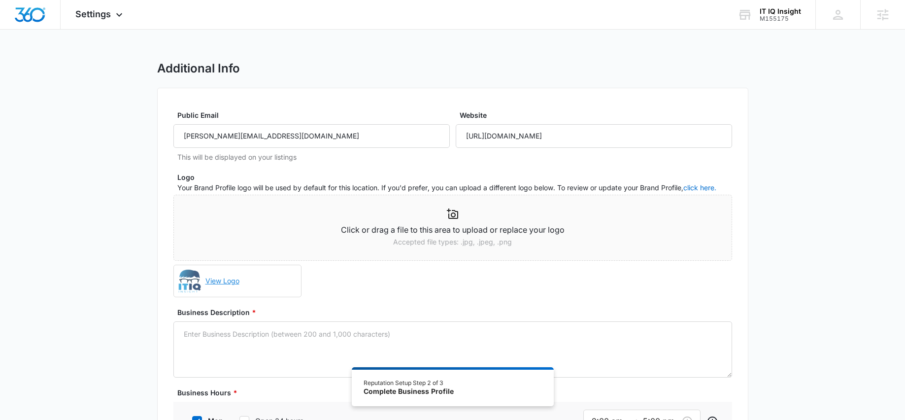
click at [223, 282] on link "View Logo" at bounding box center [249, 281] width 96 height 22
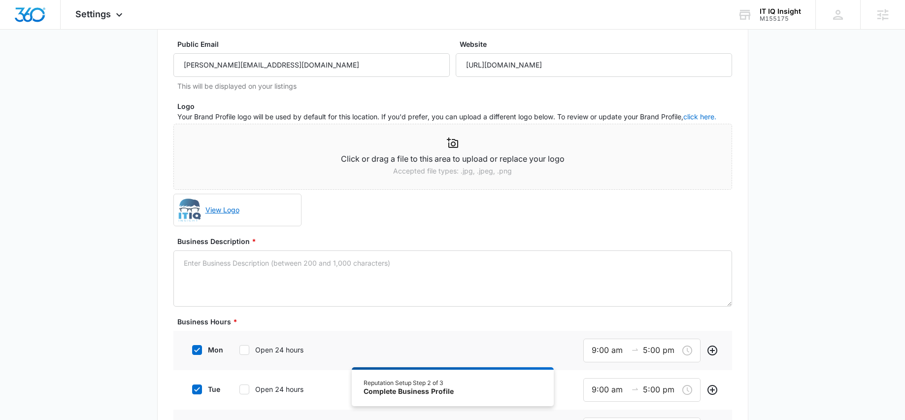
scroll to position [110, 0]
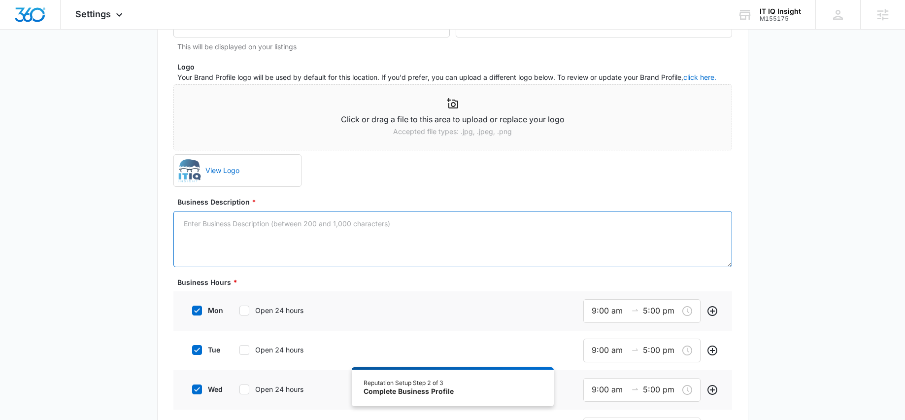
click at [328, 224] on textarea "Business Description *" at bounding box center [452, 239] width 558 height 56
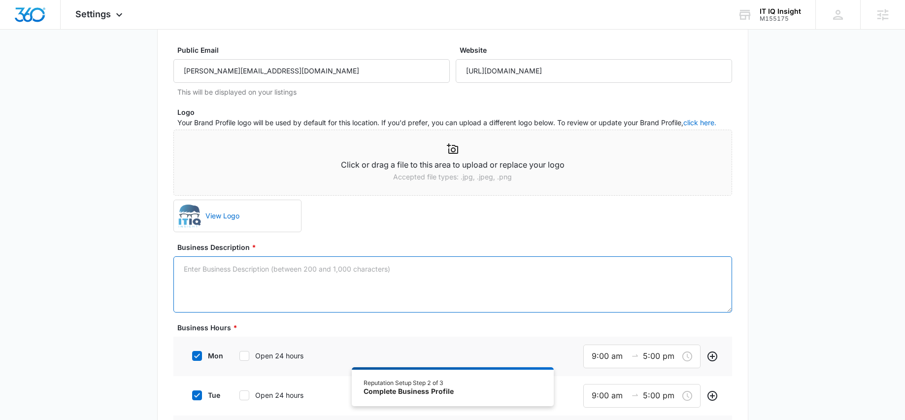
scroll to position [62, 0]
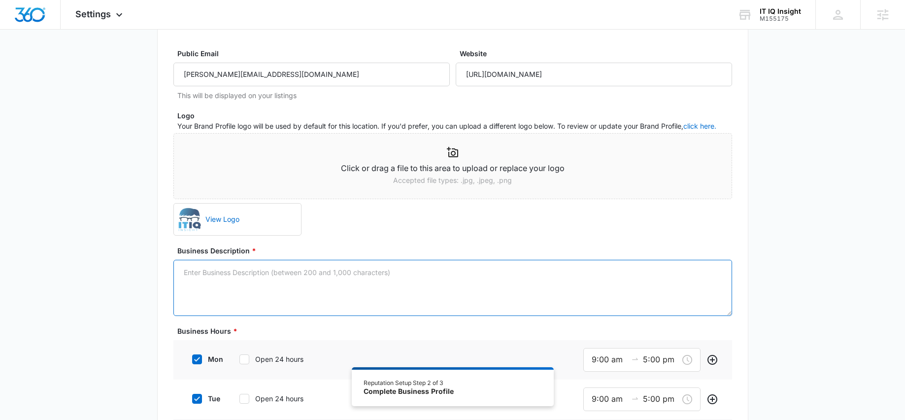
click at [316, 290] on textarea "Business Description *" at bounding box center [452, 288] width 558 height 56
paste textarea "IT IQ Insight empowers businesses through innovative technology solutions, enha…"
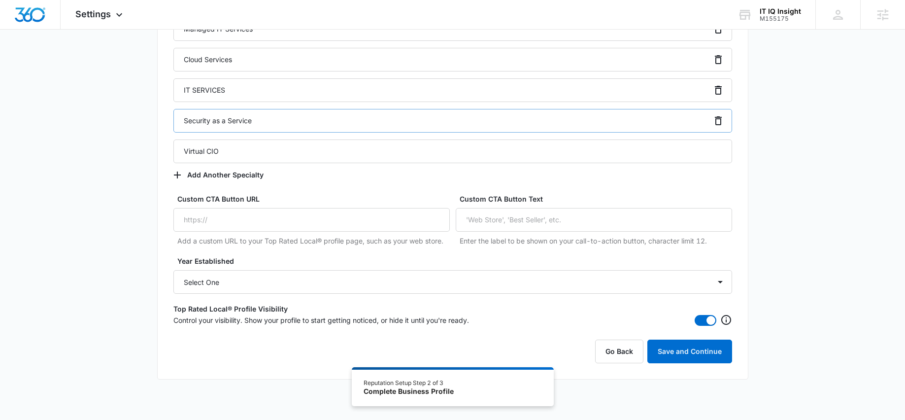
scroll to position [798, 0]
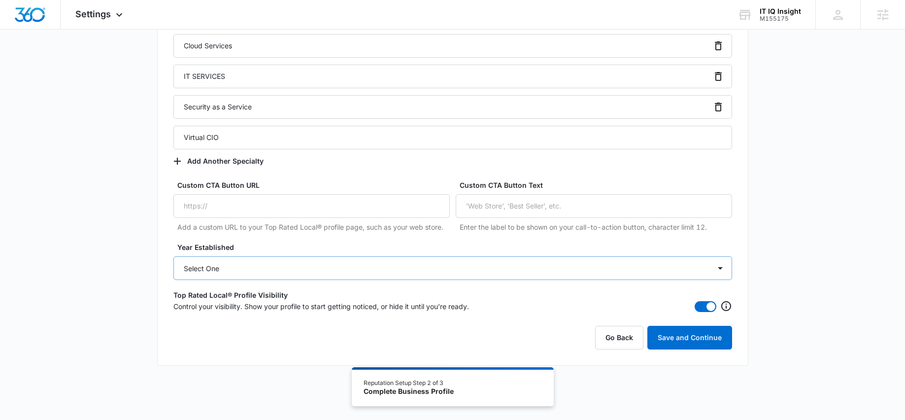
type textarea "IT IQ Insight empowers businesses through innovative technology solutions, enha…"
click at [300, 268] on select "Select One 2025 2024 2023 2022 2021 2020 2019 2018 2017 2016 2015 2014 2013 201…" at bounding box center [452, 268] width 558 height 24
select select "2024"
click at [173, 256] on select "Select One 2025 2024 2023 2022 2021 2020 2019 2018 2017 2016 2015 2014 2013 201…" at bounding box center [452, 268] width 558 height 24
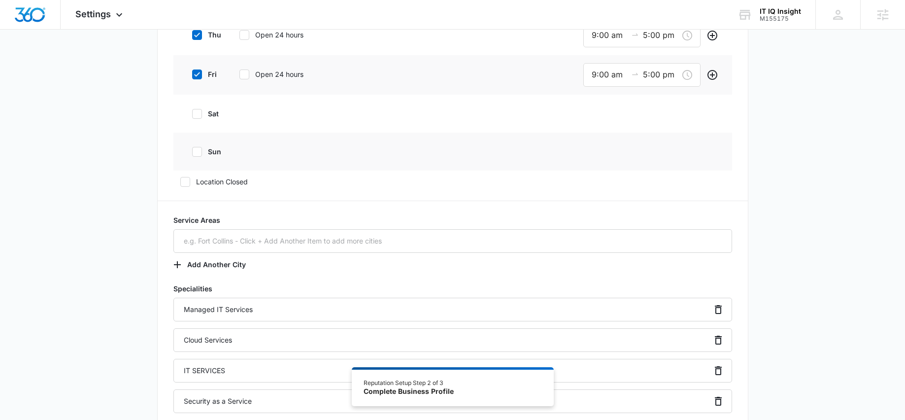
scroll to position [510, 0]
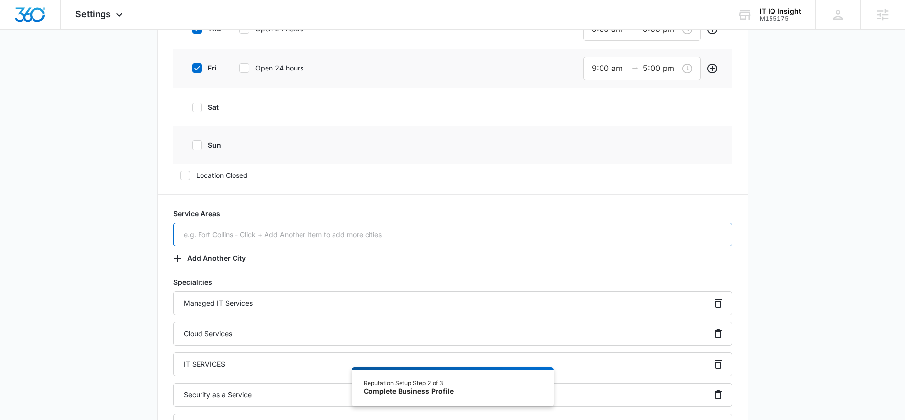
click at [274, 232] on input "text" at bounding box center [452, 235] width 558 height 24
type input "G"
type input "H"
type input "Houston"
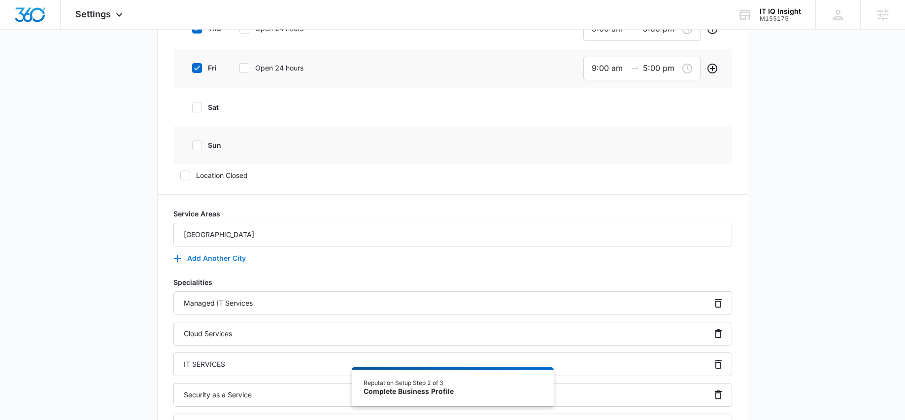
click at [239, 252] on button "Add Another City" at bounding box center [214, 258] width 82 height 24
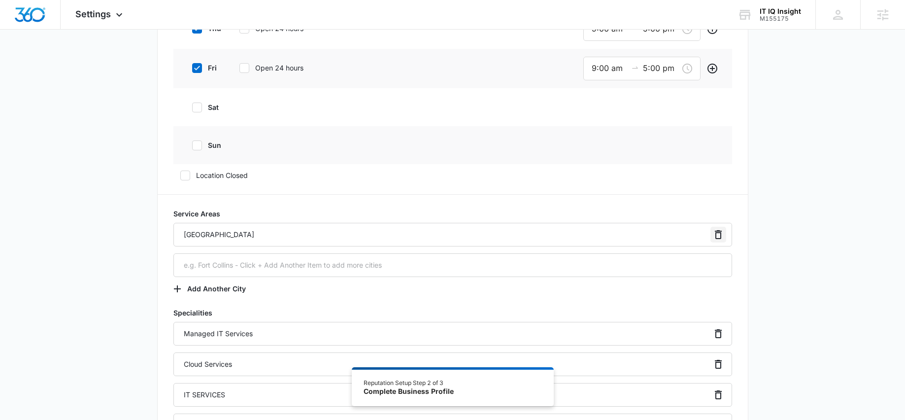
click at [718, 233] on icon "Remove" at bounding box center [718, 235] width 12 height 12
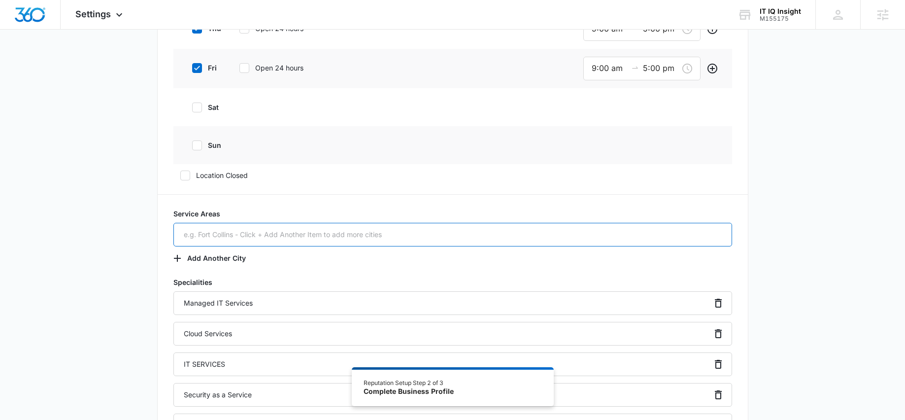
click at [350, 230] on input "text" at bounding box center [452, 235] width 558 height 24
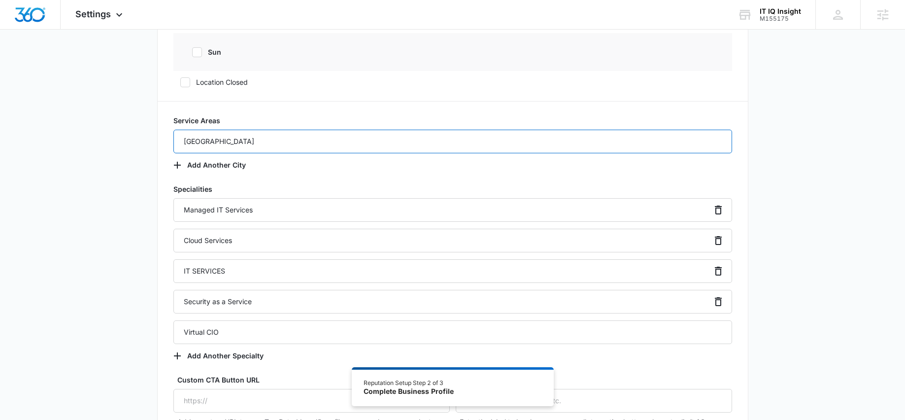
scroll to position [798, 0]
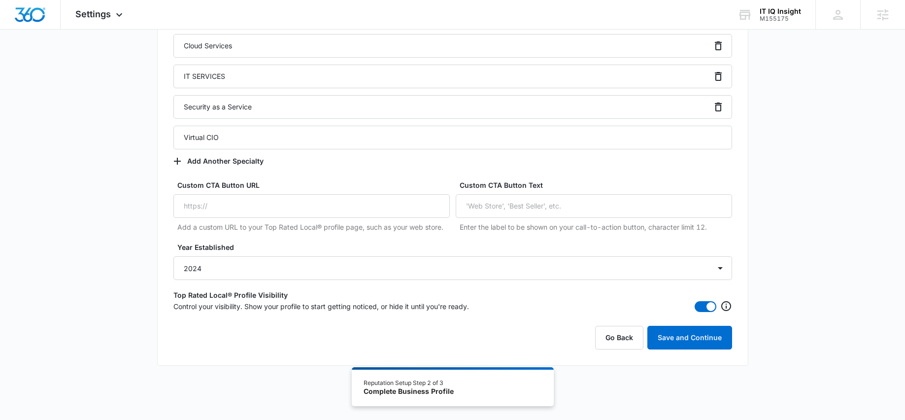
type input "Greater Houston Area"
click at [685, 332] on button "Save and Continue" at bounding box center [689, 338] width 85 height 24
click at [718, 107] on icon "Remove" at bounding box center [718, 107] width 12 height 12
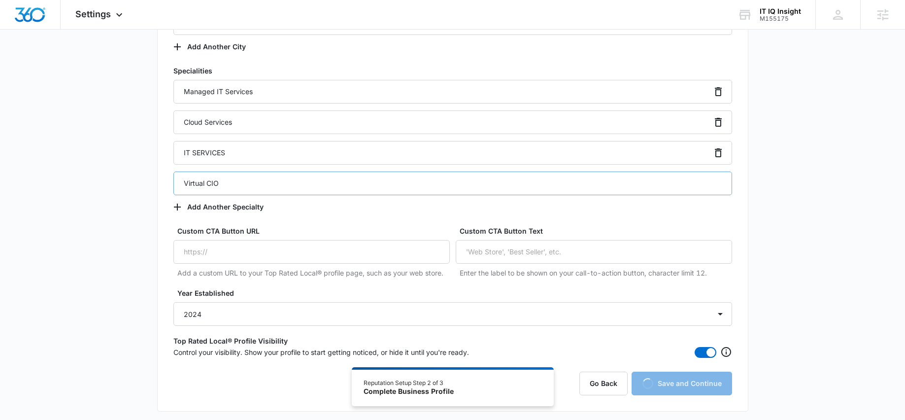
scroll to position [721, 0]
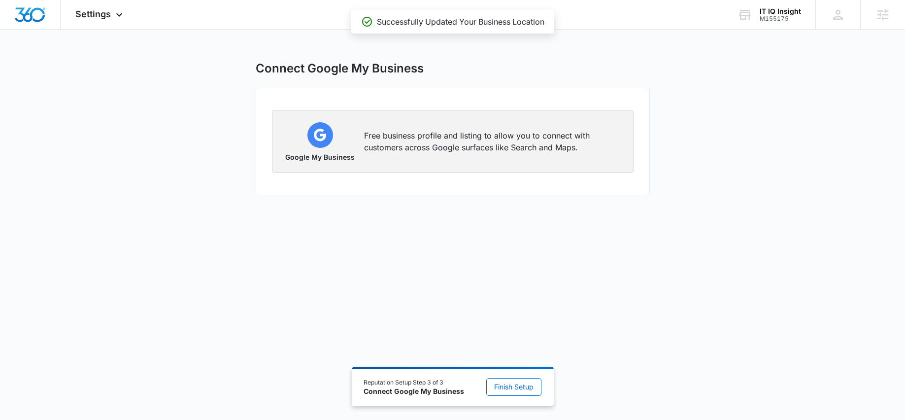
click at [442, 158] on div "Google My Business Free business profile and listing to allow you to connect wi…" at bounding box center [452, 141] width 337 height 38
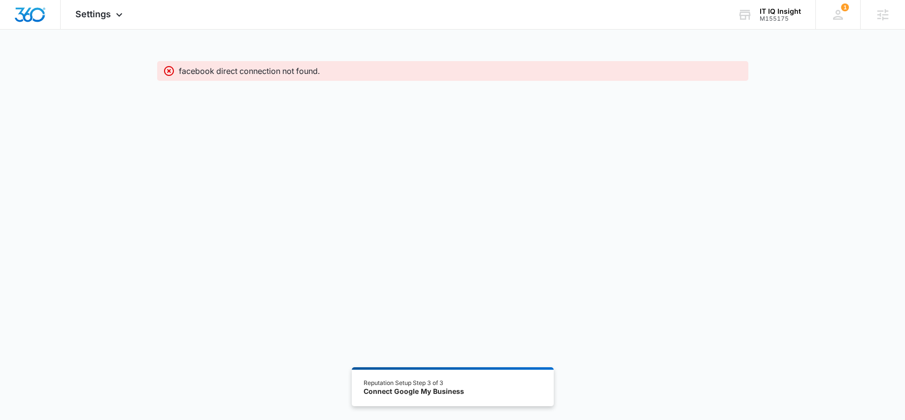
click at [273, 72] on p "facebook direct connection not found." at bounding box center [249, 71] width 141 height 12
click at [91, 14] on span "Settings" at bounding box center [92, 14] width 35 height 10
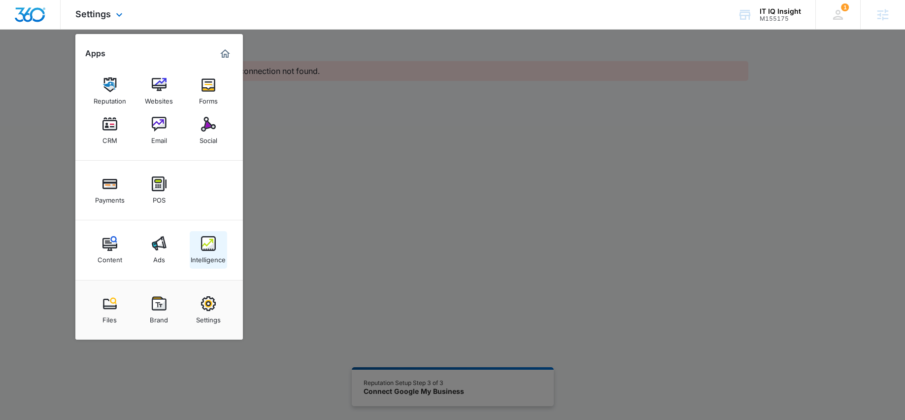
click at [201, 249] on img at bounding box center [208, 243] width 15 height 15
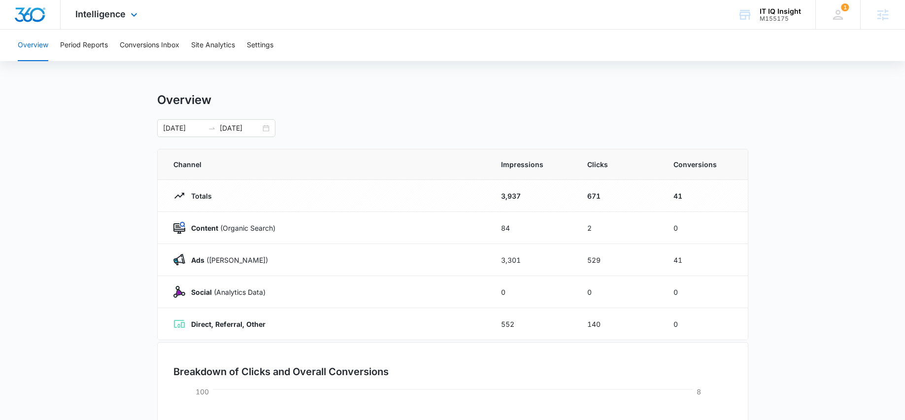
click at [117, 19] on div "Intelligence Apps Reputation Websites Forms CRM Email Social Payments POS Conte…" at bounding box center [108, 14] width 94 height 29
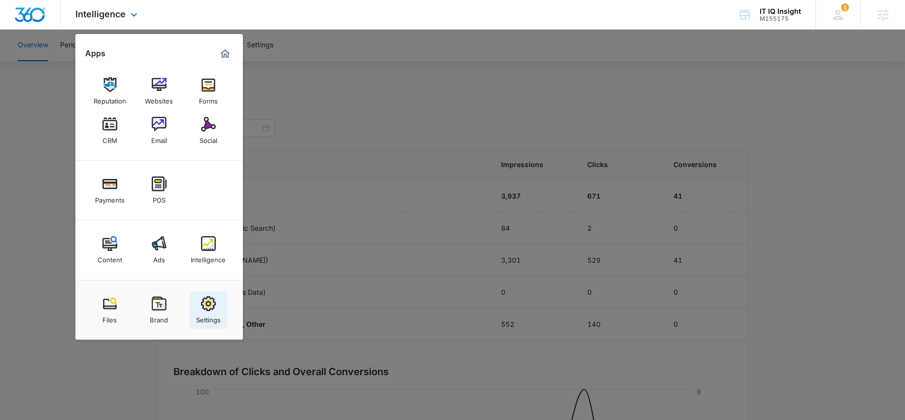
click at [208, 306] on img at bounding box center [208, 303] width 15 height 15
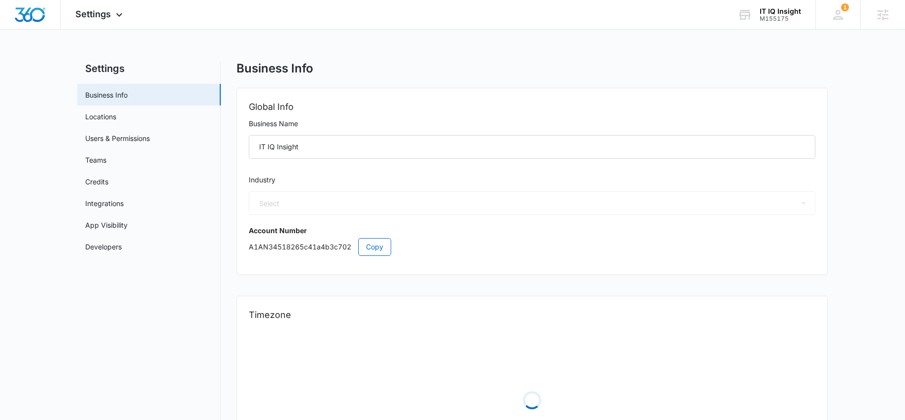
select select "52"
select select "US"
select select "America/[GEOGRAPHIC_DATA]"
click at [128, 223] on link "App Visibility" at bounding box center [106, 225] width 42 height 10
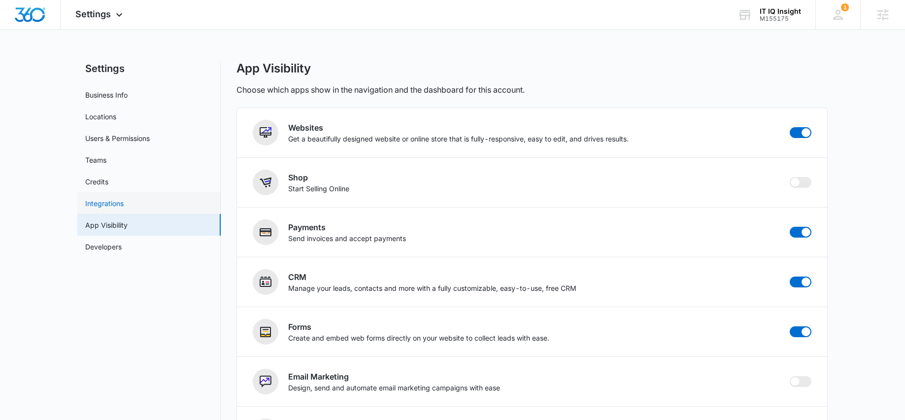
click at [124, 202] on link "Integrations" at bounding box center [104, 203] width 38 height 10
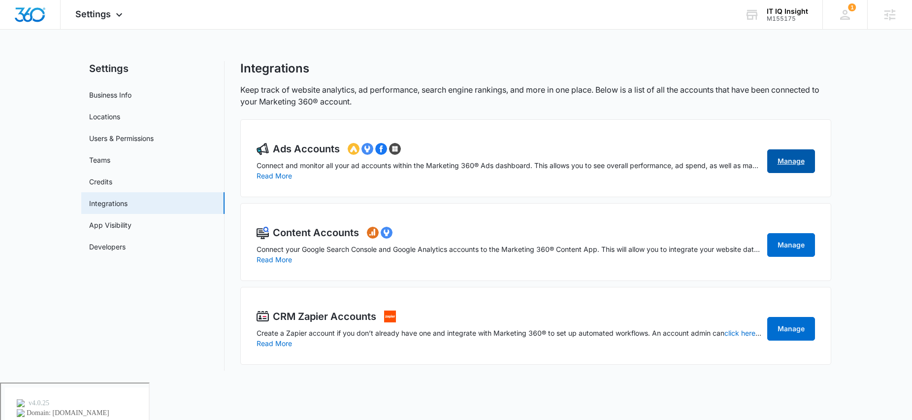
click at [783, 160] on link "Manage" at bounding box center [791, 161] width 48 height 24
click at [154, 133] on link "Users & Permissions" at bounding box center [121, 138] width 65 height 10
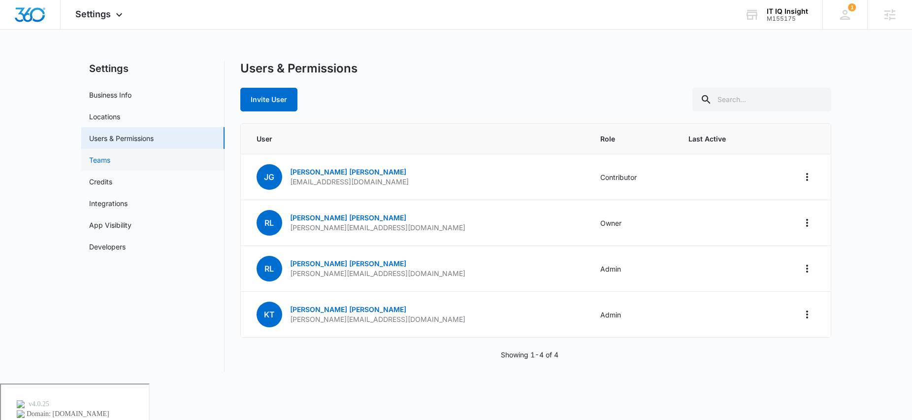
click at [110, 155] on link "Teams" at bounding box center [99, 160] width 21 height 10
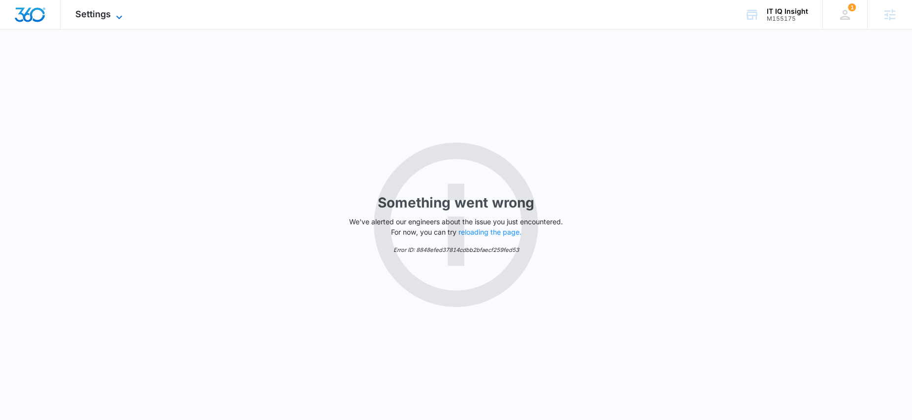
click at [92, 14] on span "Settings" at bounding box center [92, 14] width 35 height 10
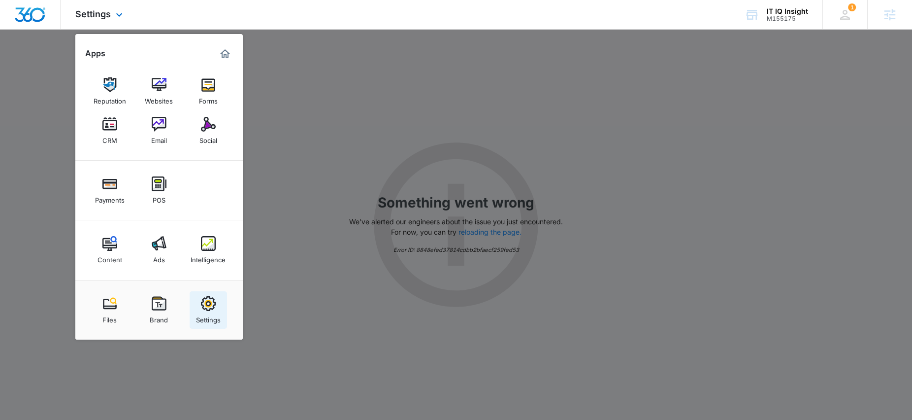
click at [206, 309] on img at bounding box center [208, 303] width 15 height 15
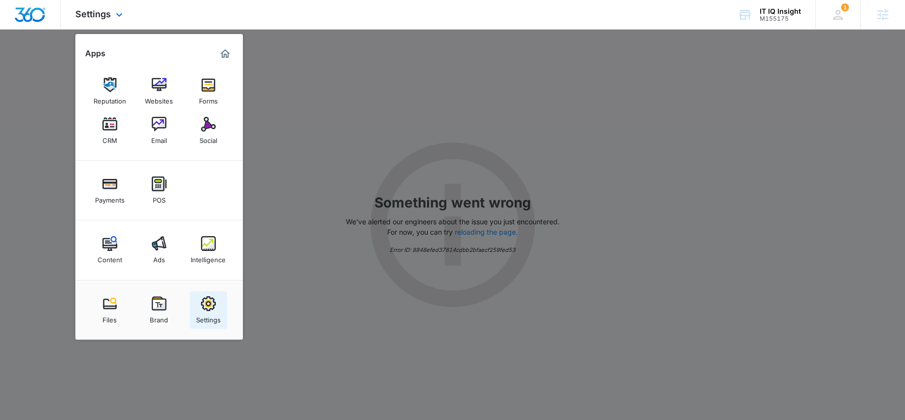
select select "52"
select select "US"
select select "America/Chicago"
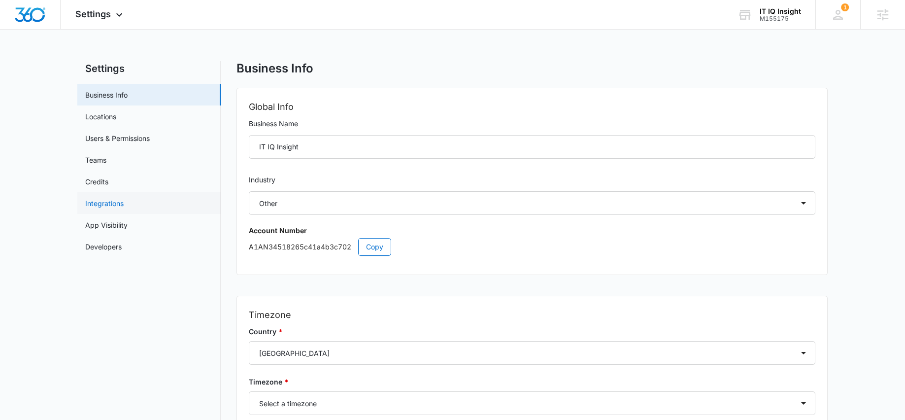
click at [124, 205] on link "Integrations" at bounding box center [104, 203] width 38 height 10
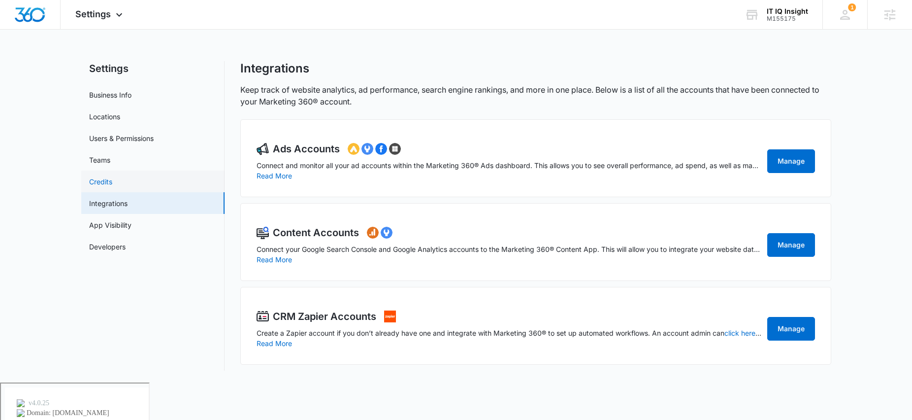
click at [112, 180] on link "Credits" at bounding box center [100, 181] width 23 height 10
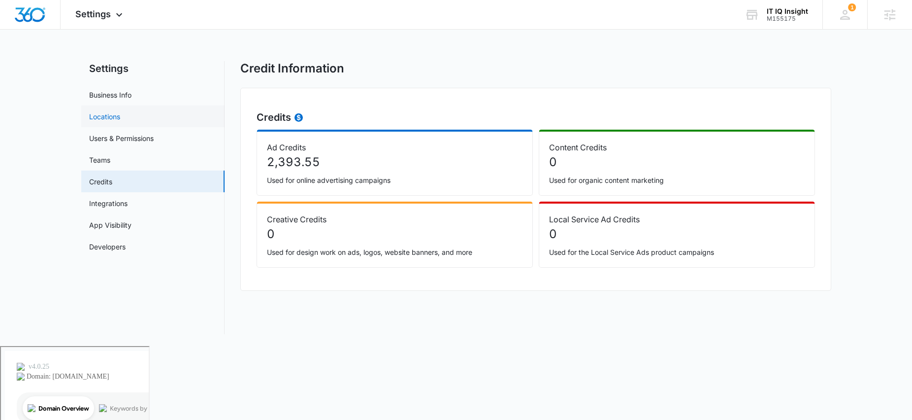
click at [120, 122] on link "Locations" at bounding box center [104, 116] width 31 height 10
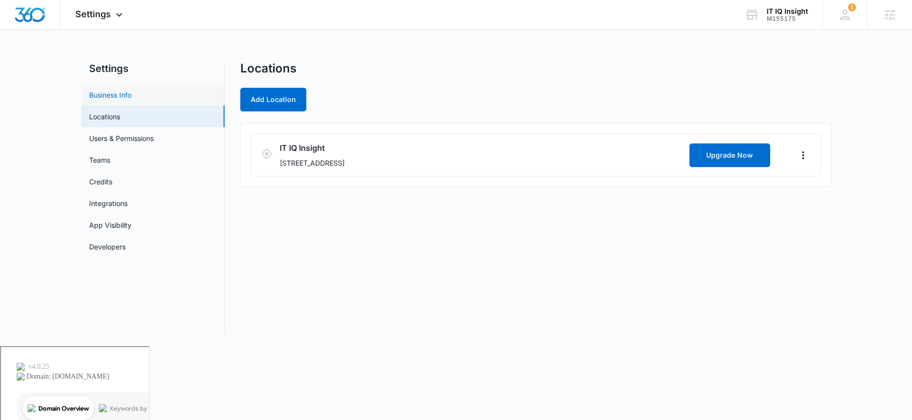
click at [131, 98] on link "Business Info" at bounding box center [110, 95] width 42 height 10
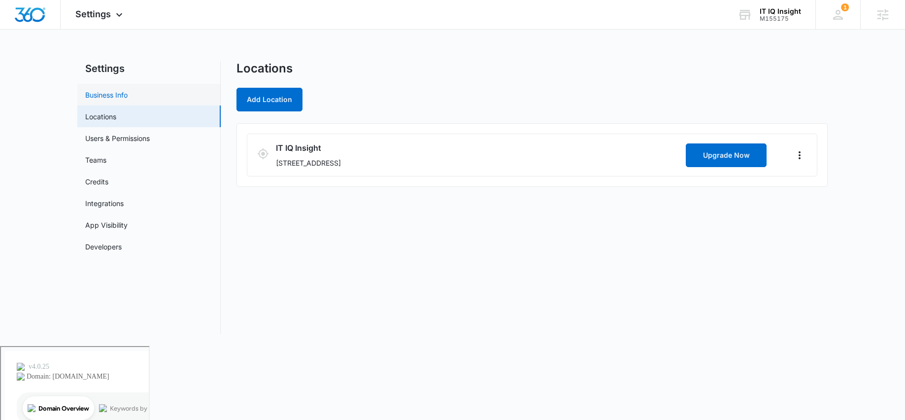
select select "52"
select select "US"
select select "America/Chicago"
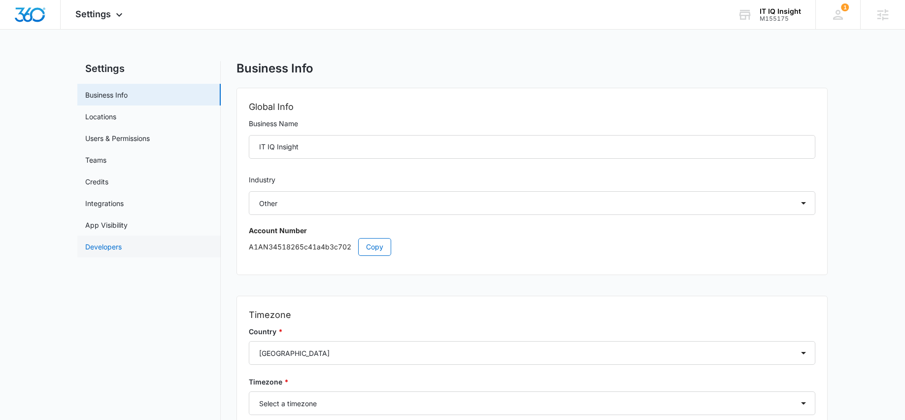
click at [122, 246] on link "Developers" at bounding box center [103, 246] width 36 height 10
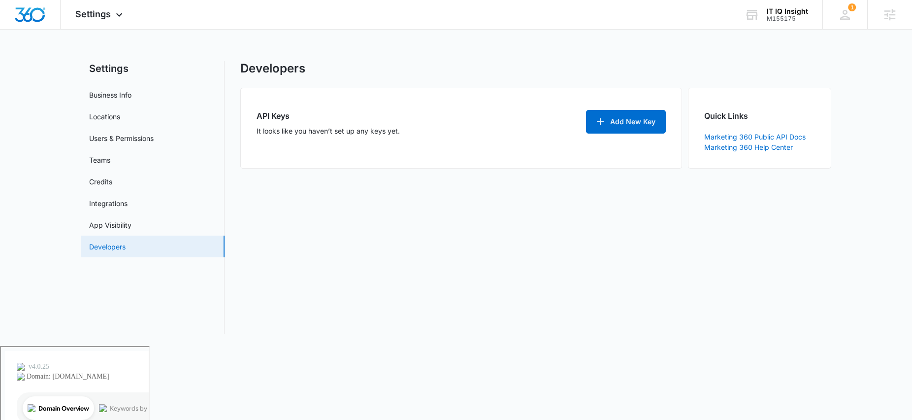
click at [126, 241] on link "Developers" at bounding box center [107, 246] width 36 height 10
click at [131, 227] on link "App Visibility" at bounding box center [110, 225] width 42 height 10
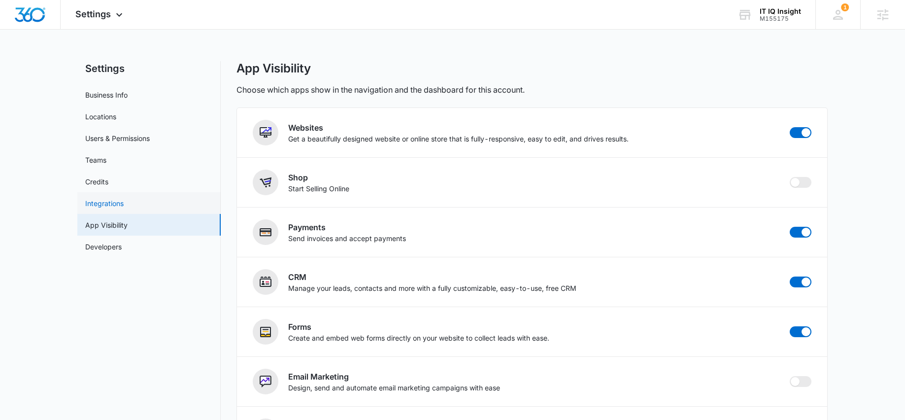
click at [124, 208] on link "Integrations" at bounding box center [104, 203] width 38 height 10
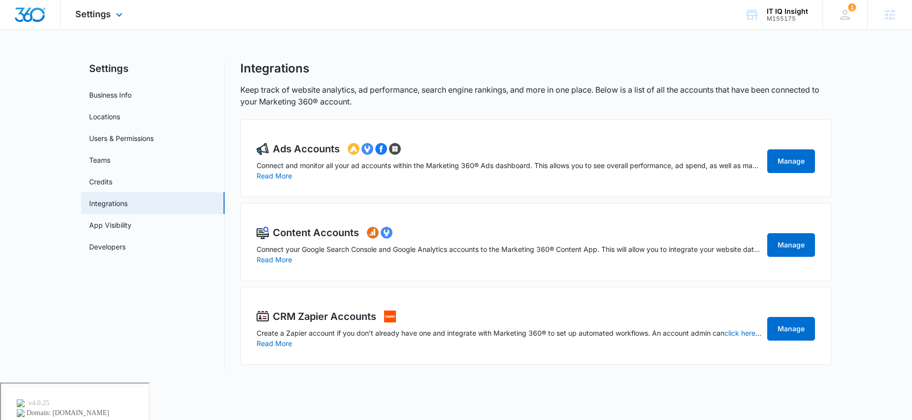
click at [105, 20] on div "Settings Apps Reputation Websites Forms CRM Email Social Payments POS Content A…" at bounding box center [100, 14] width 79 height 29
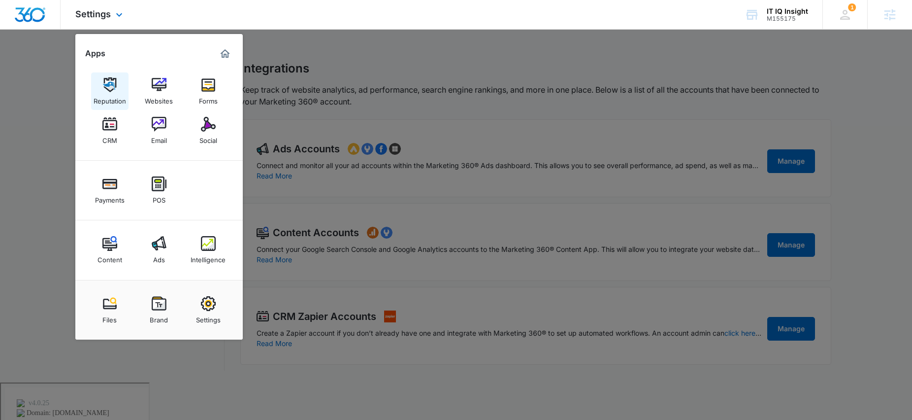
click at [118, 78] on link "Reputation" at bounding box center [109, 90] width 37 height 37
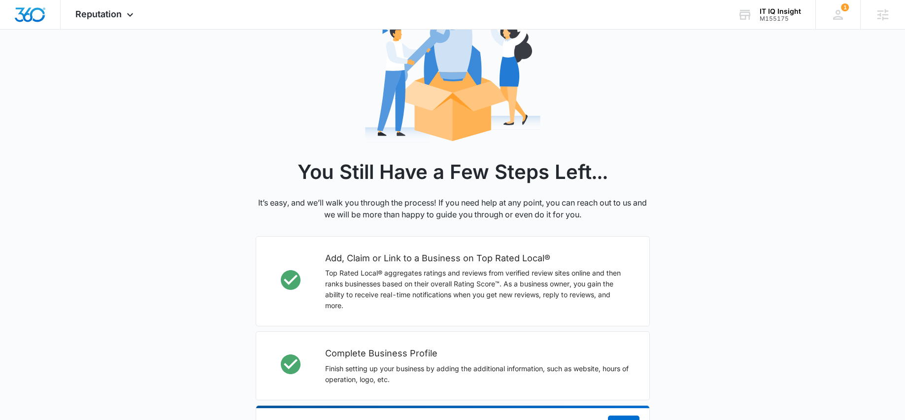
scroll to position [283, 0]
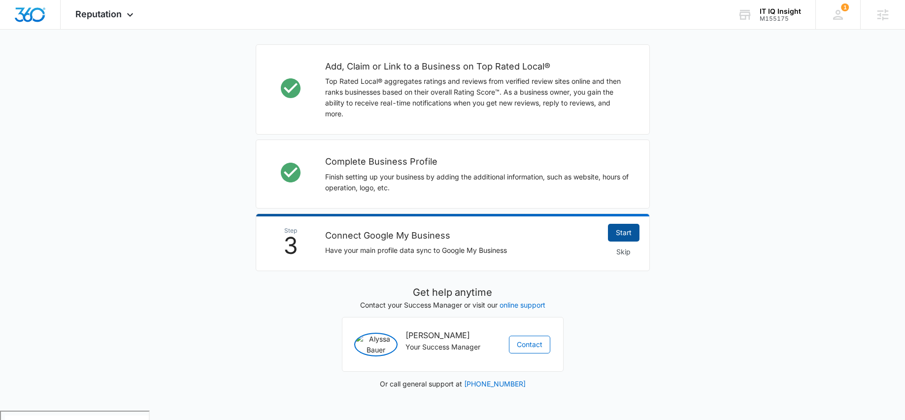
click at [626, 229] on link "Start" at bounding box center [624, 233] width 32 height 18
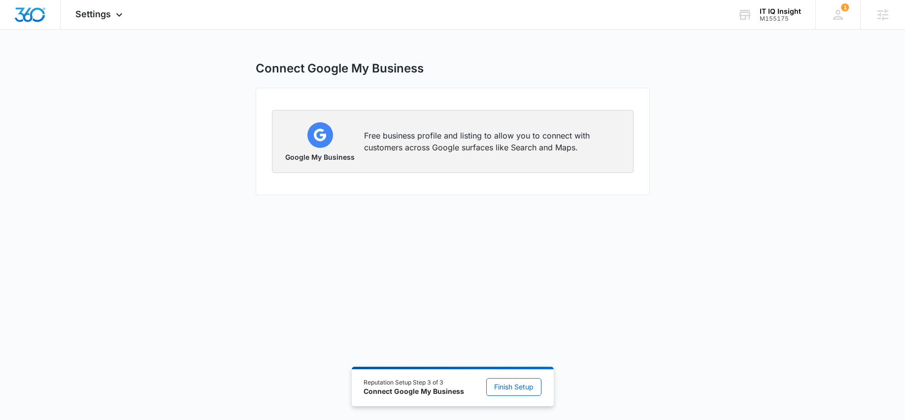
click at [427, 143] on p "Free business profile and listing to allow you to connect with customers across…" at bounding box center [492, 142] width 257 height 24
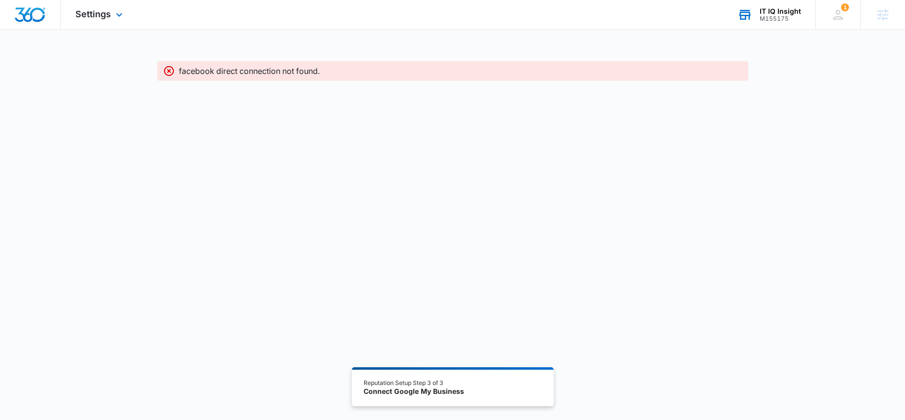
click at [786, 16] on div "M155175" at bounding box center [779, 18] width 41 height 7
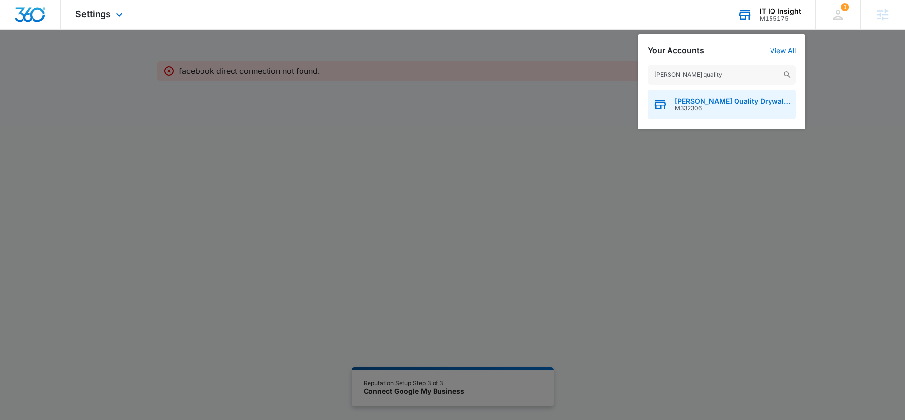
type input "[PERSON_NAME] quality"
click at [733, 102] on span "[PERSON_NAME] Quality Drywall Inc." at bounding box center [733, 101] width 116 height 8
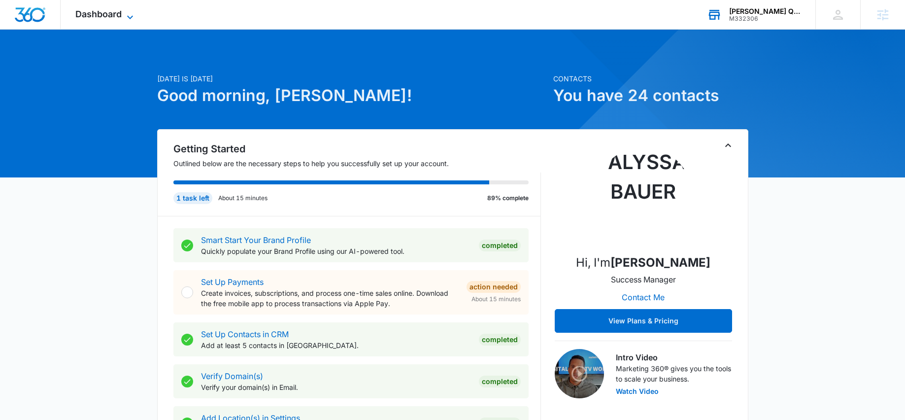
click at [125, 17] on icon at bounding box center [130, 17] width 12 height 12
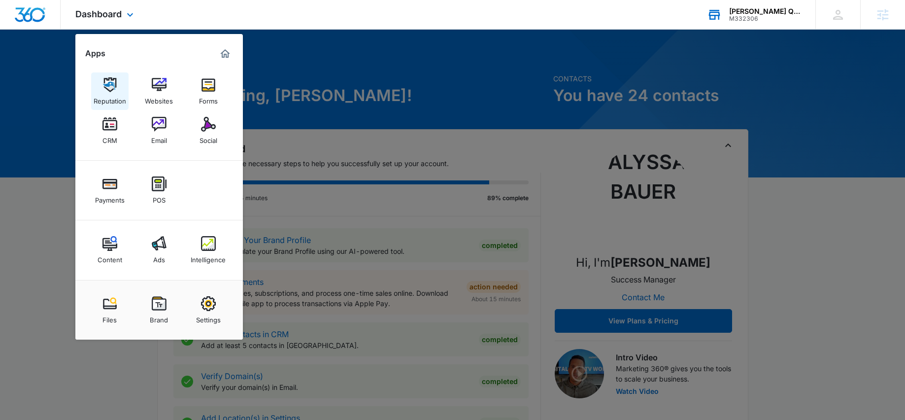
click at [113, 79] on img at bounding box center [109, 84] width 15 height 15
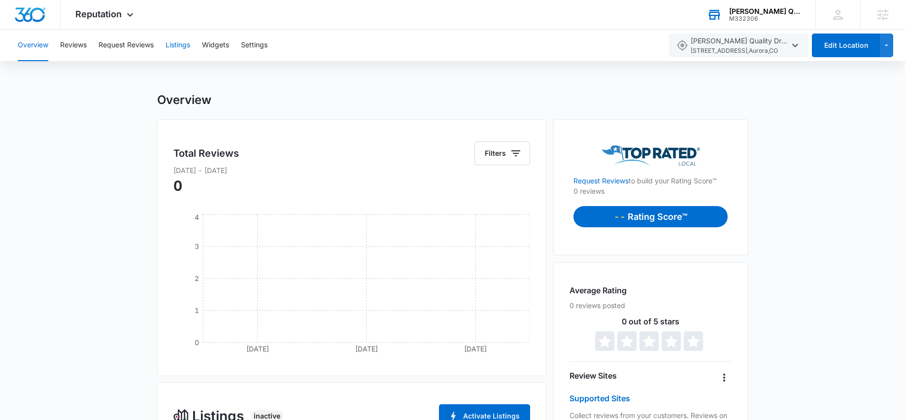
click at [187, 51] on button "Listings" at bounding box center [177, 46] width 25 height 32
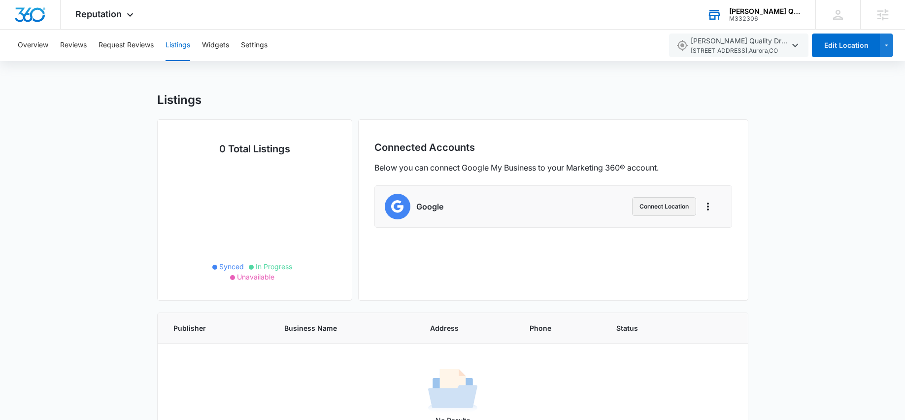
click at [663, 211] on button "Connect Location" at bounding box center [664, 206] width 64 height 19
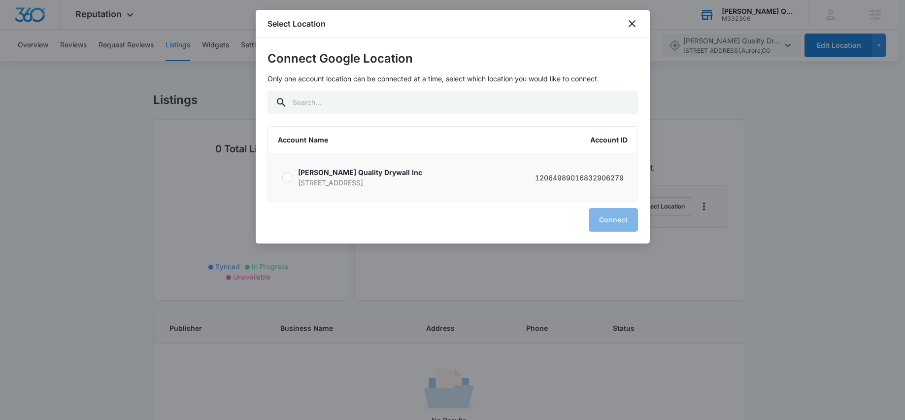
click at [334, 173] on p "Sanchez Quality Drywall Inc" at bounding box center [360, 172] width 124 height 10
click at [282, 177] on input "Sanchez Quality Drywall Inc 649 S Oakland St Aurora CO 80012 120649890168329062…" at bounding box center [282, 177] width 0 height 0
radio input "true"
click at [622, 223] on button "Connect" at bounding box center [612, 220] width 49 height 24
click at [604, 221] on button "Connect" at bounding box center [612, 220] width 49 height 24
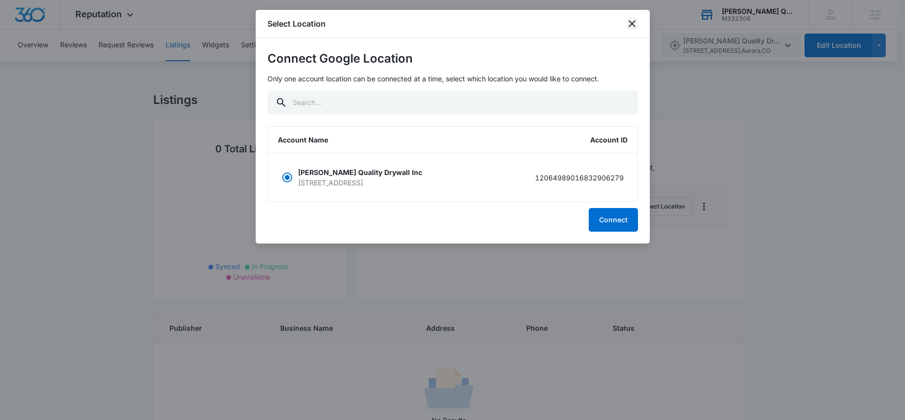
click at [635, 22] on icon "close" at bounding box center [632, 24] width 12 height 12
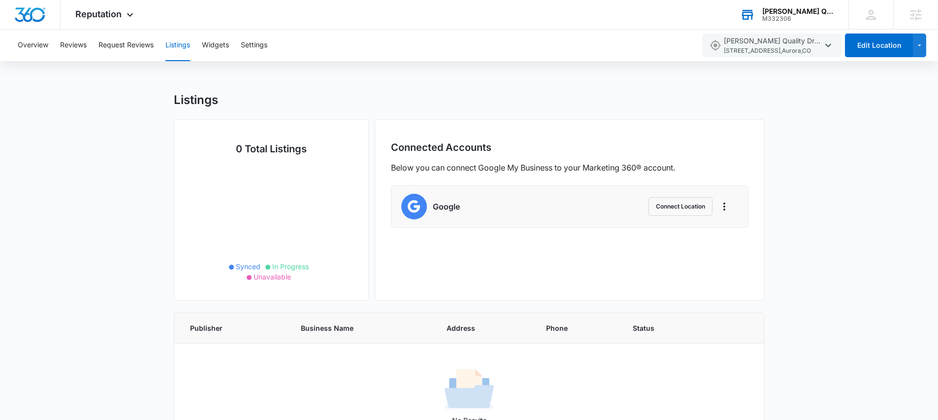
click at [809, 2] on div "Sanchez Quality Drywall Inc. M332306 Your Accounts View All" at bounding box center [786, 14] width 123 height 29
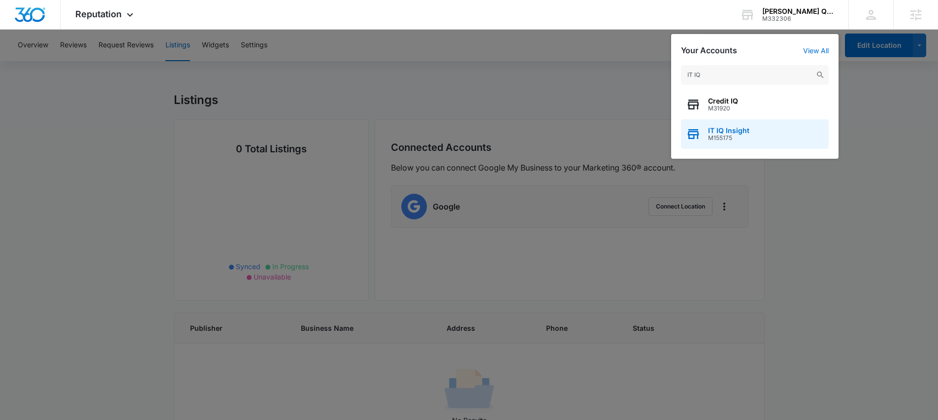
type input "IT IQ"
click at [730, 131] on span "IT IQ Insight" at bounding box center [728, 131] width 41 height 8
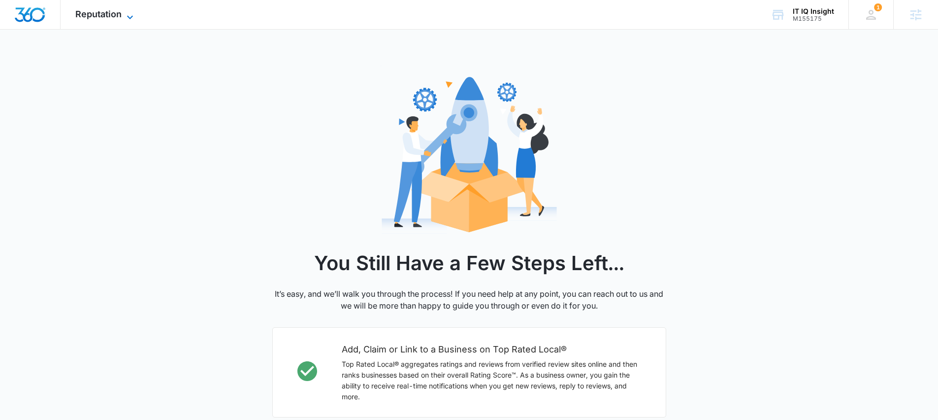
click at [115, 15] on span "Reputation" at bounding box center [98, 14] width 46 height 10
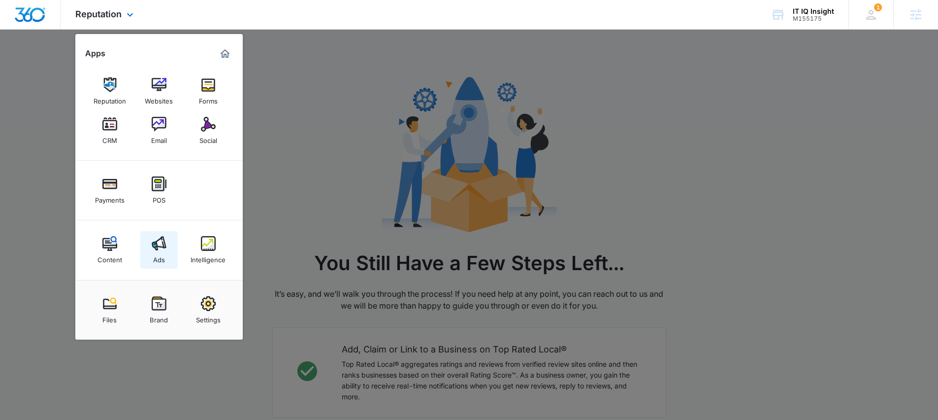
click at [160, 251] on link "Ads" at bounding box center [158, 249] width 37 height 37
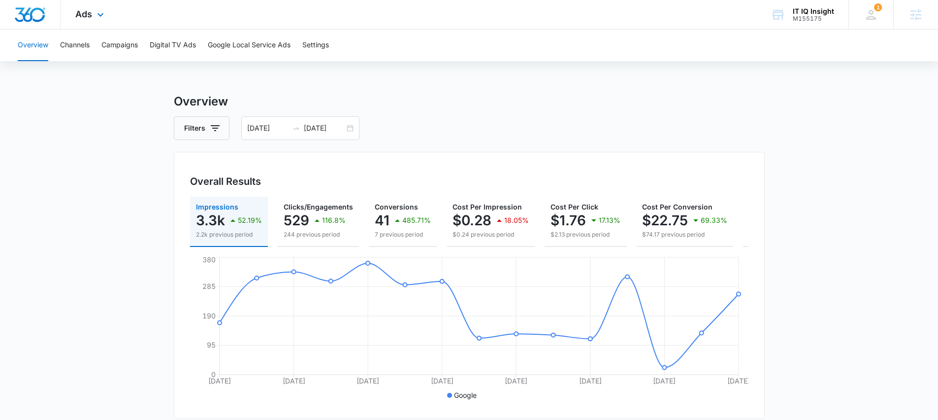
click at [96, 26] on div "Ads Apps Reputation Websites Forms CRM Email Social Payments POS Content Ads In…" at bounding box center [91, 14] width 61 height 29
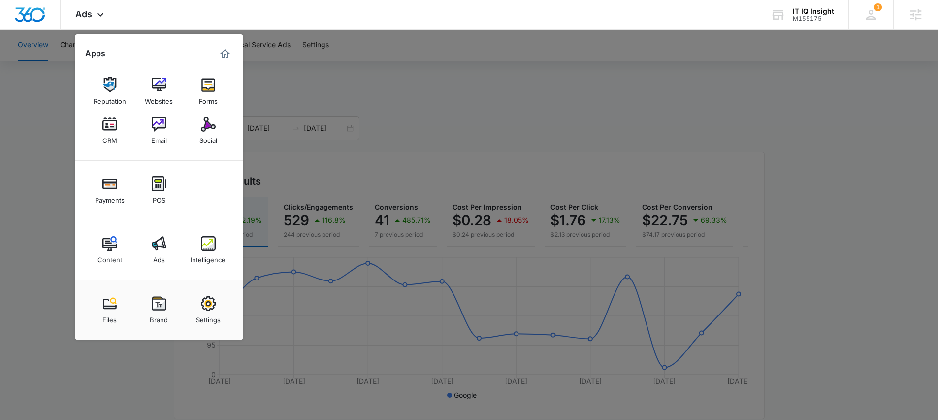
drag, startPoint x: 207, startPoint y: 244, endPoint x: 195, endPoint y: 241, distance: 12.1
click at [207, 244] on img at bounding box center [208, 243] width 15 height 15
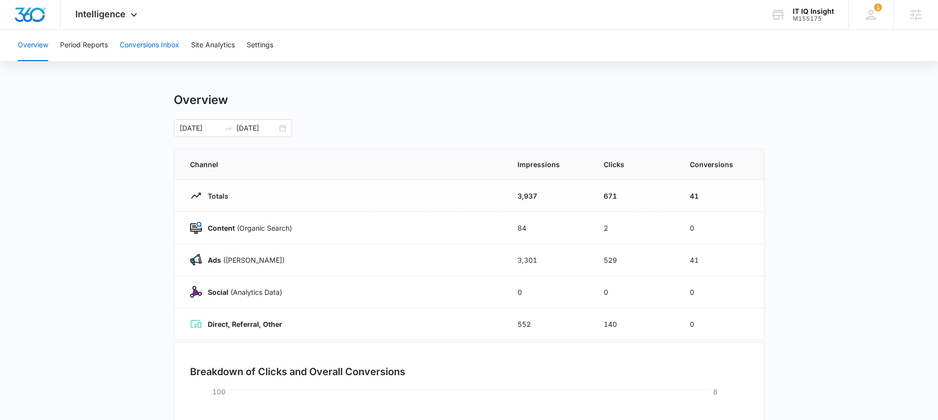
click at [143, 48] on button "Conversions Inbox" at bounding box center [150, 46] width 60 height 32
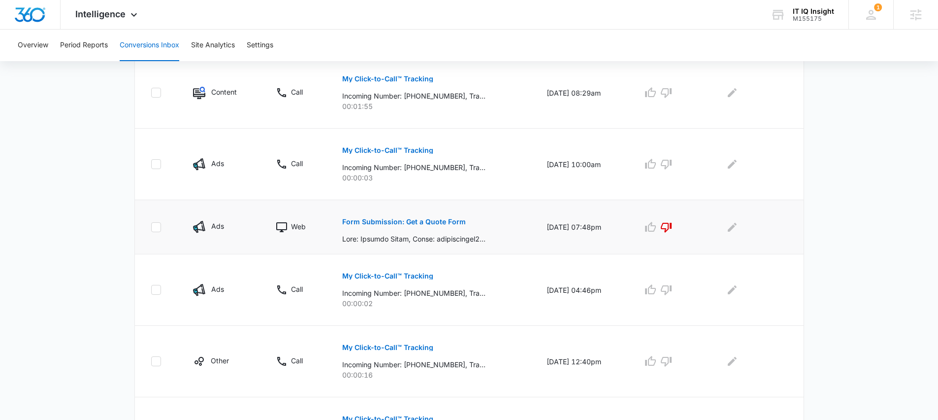
scroll to position [254, 0]
click at [385, 221] on p "Form Submission: Get a Quote Form" at bounding box center [404, 221] width 124 height 7
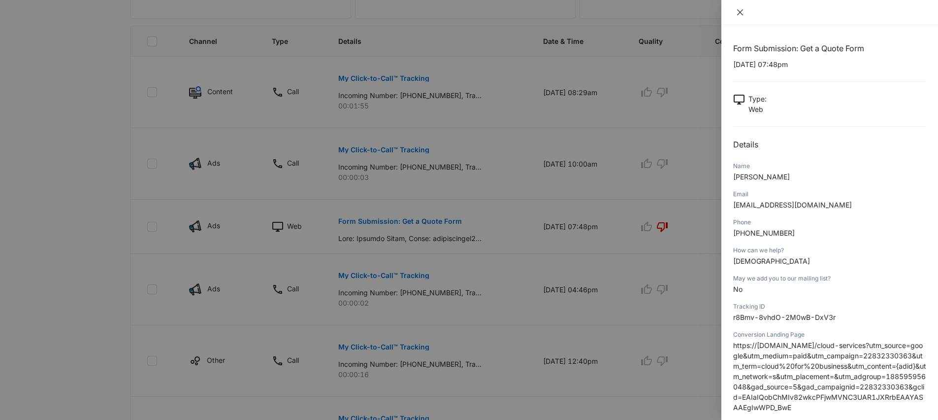
click at [740, 10] on icon "close" at bounding box center [740, 12] width 8 height 8
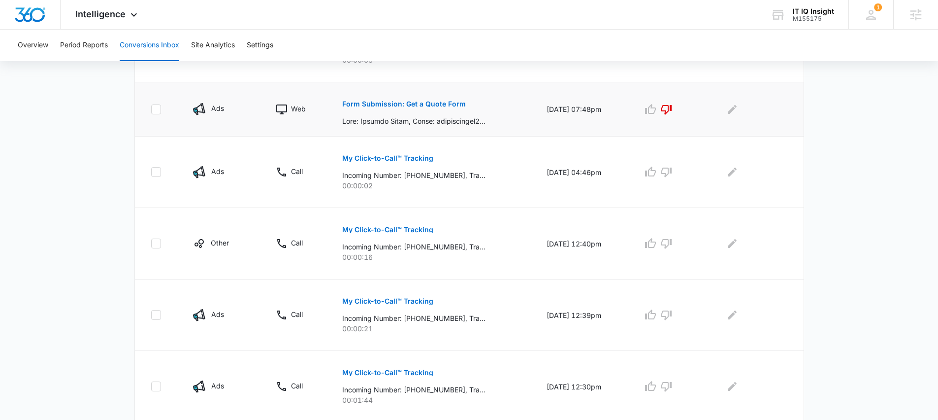
scroll to position [369, 0]
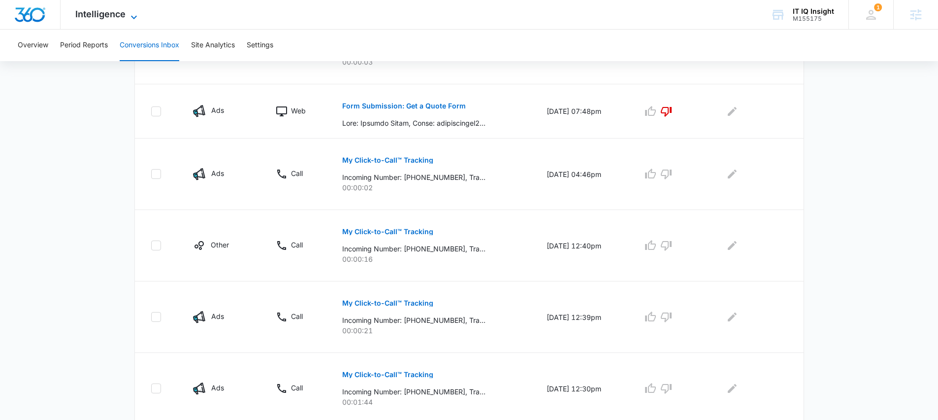
click at [94, 16] on span "Intelligence" at bounding box center [100, 14] width 50 height 10
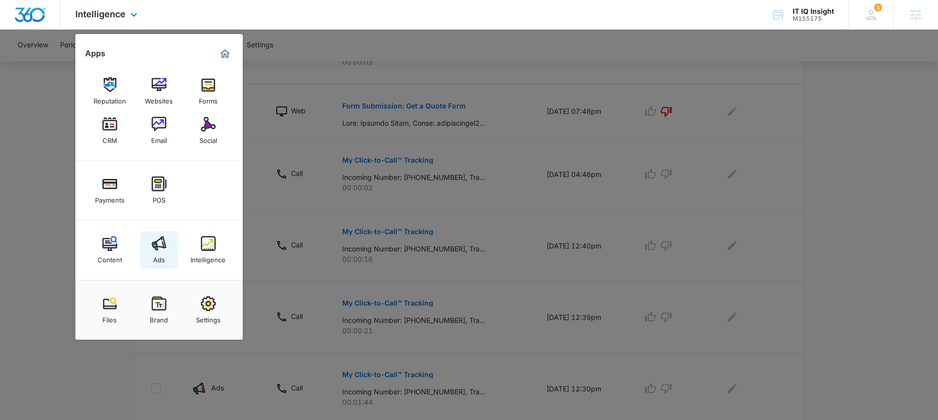
click at [163, 250] on img at bounding box center [159, 243] width 15 height 15
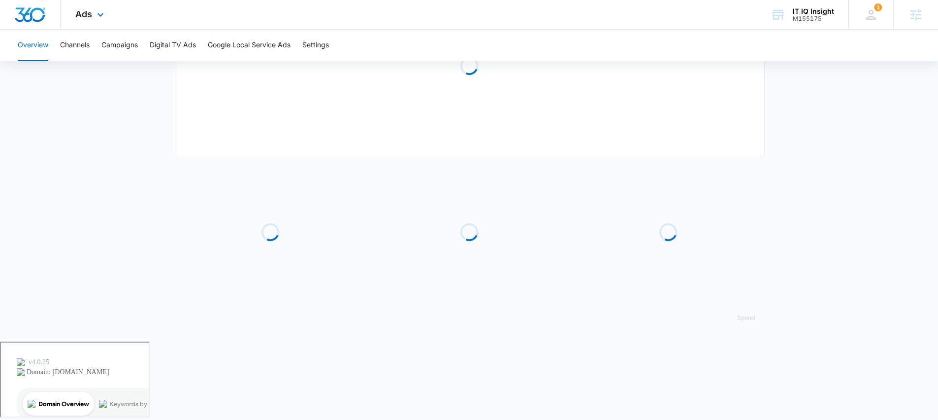
type input "08/26/2025"
type input "09/09/2025"
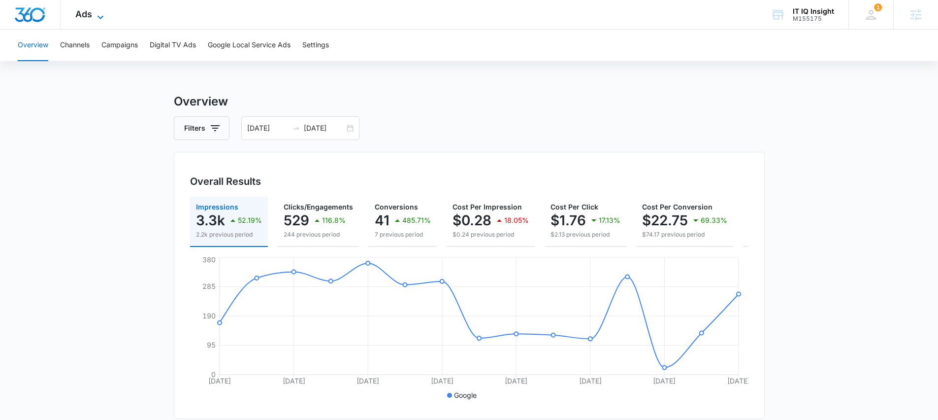
click at [95, 13] on icon at bounding box center [101, 17] width 12 height 12
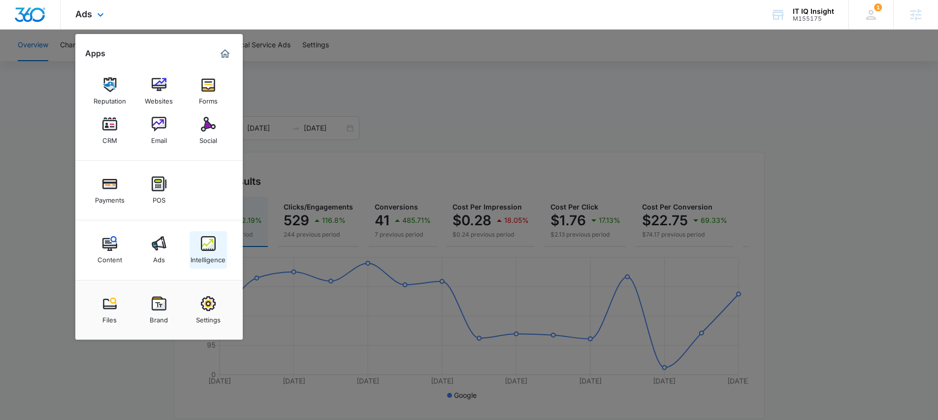
click at [215, 246] on link "Intelligence" at bounding box center [208, 249] width 37 height 37
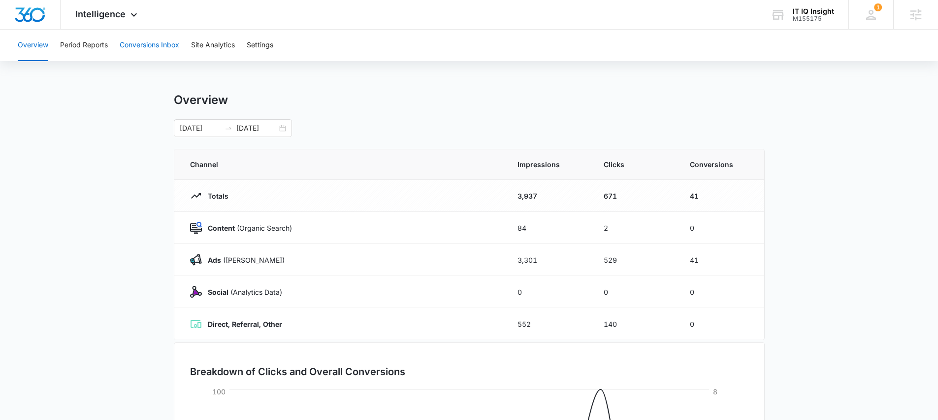
click at [160, 47] on button "Conversions Inbox" at bounding box center [150, 46] width 60 height 32
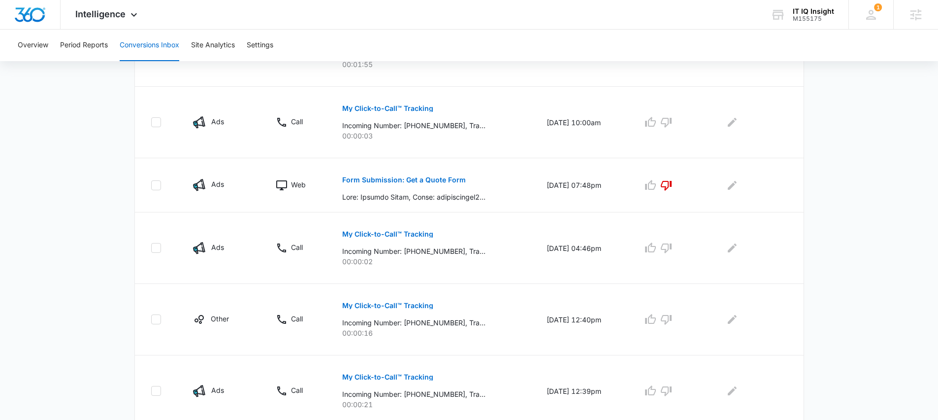
scroll to position [322, 0]
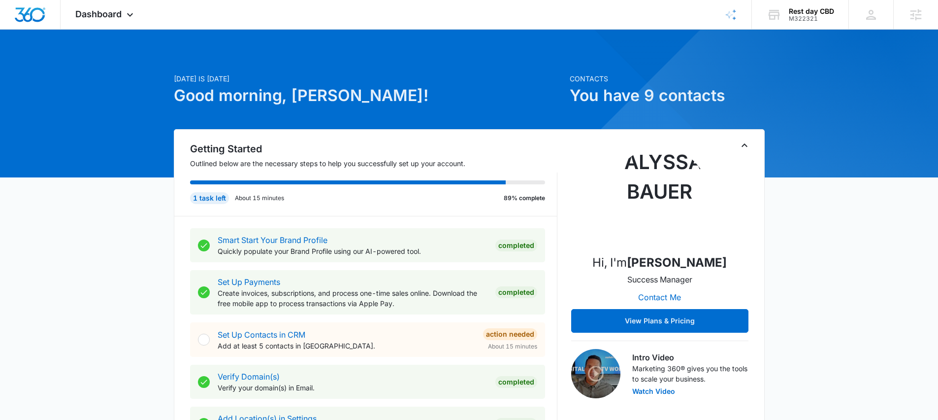
click at [119, 32] on div at bounding box center [469, 104] width 938 height 148
click at [121, 25] on div "Dashboard Apps Reputation Websites Forms CRM Email Social Shop Payments POS Con…" at bounding box center [106, 14] width 90 height 29
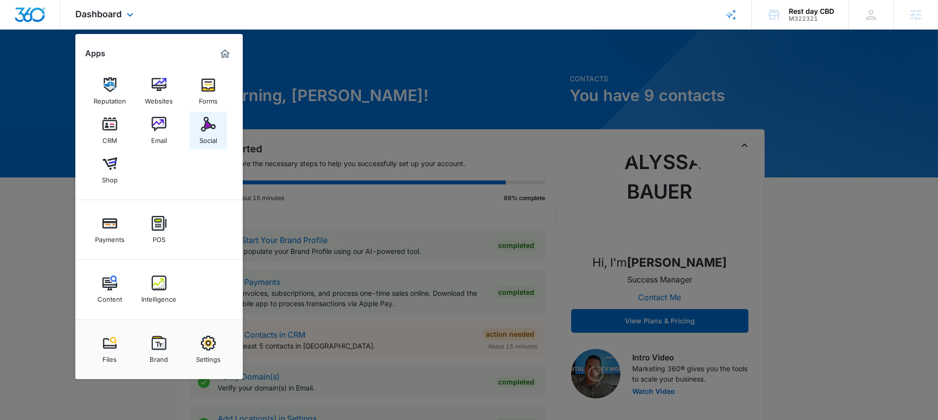
click at [200, 133] on div "Social" at bounding box center [208, 137] width 18 height 13
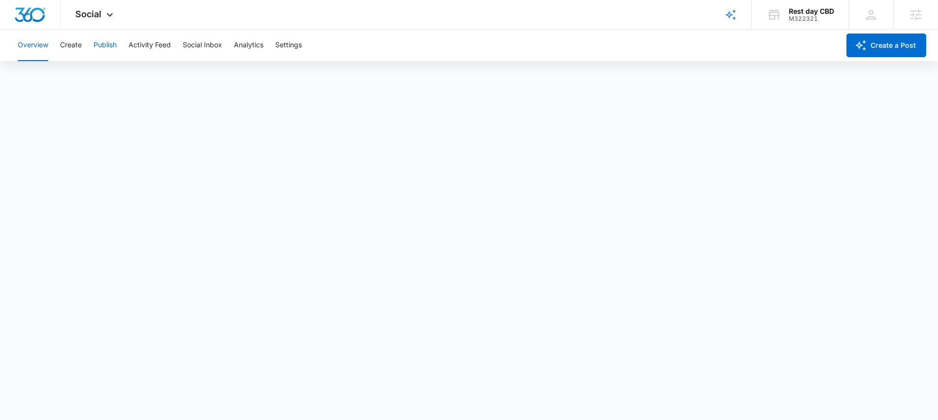
click at [109, 45] on button "Publish" at bounding box center [105, 46] width 23 height 32
click at [97, 7] on div "Social Apps Reputation Websites Forms CRM Email Social Shop Payments POS Conten…" at bounding box center [96, 14] width 70 height 29
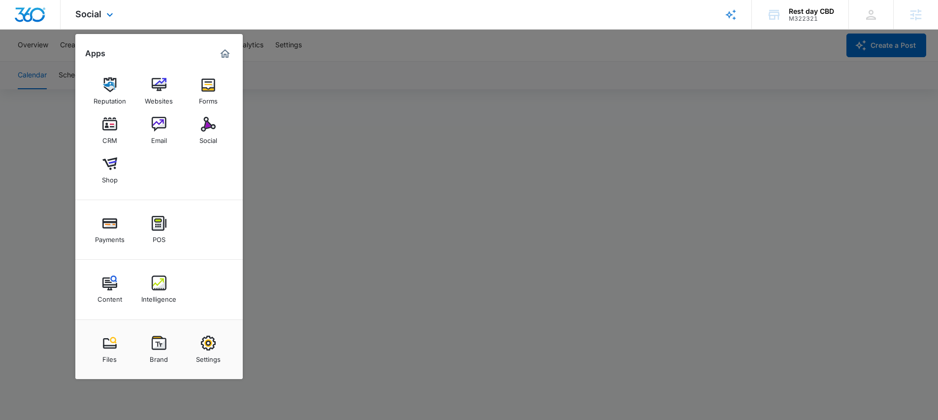
click at [229, 54] on img "Marketing 360® Dashboard" at bounding box center [225, 54] width 12 height 12
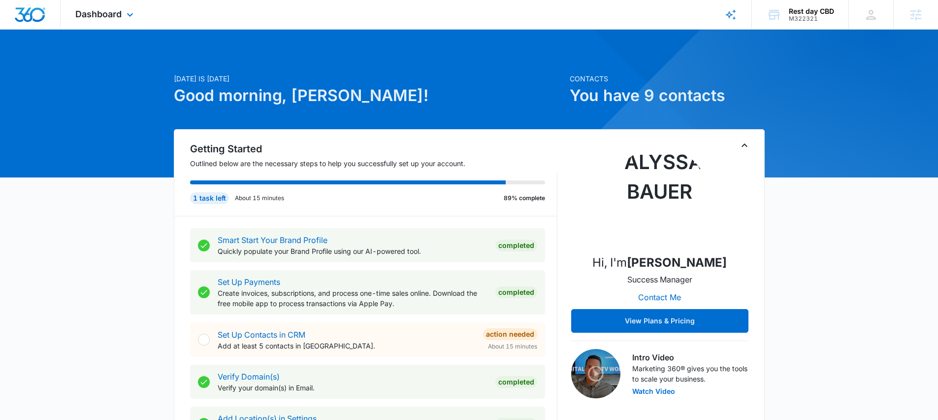
click at [115, 19] on div "Dashboard Apps Reputation Websites Forms CRM Email Social Shop Payments POS Con…" at bounding box center [106, 14] width 90 height 29
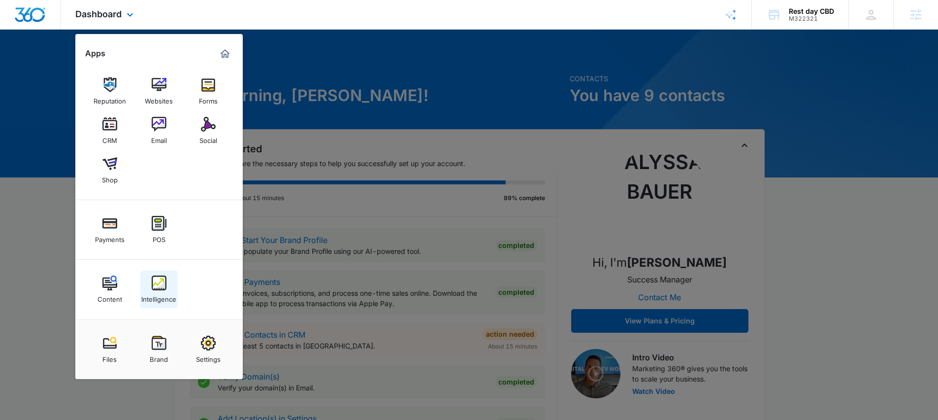
click at [164, 286] on img at bounding box center [159, 282] width 15 height 15
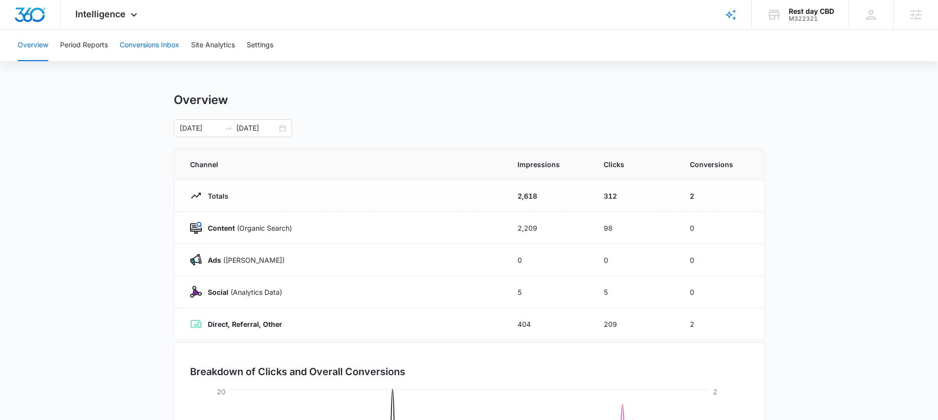
click at [131, 37] on button "Conversions Inbox" at bounding box center [150, 46] width 60 height 32
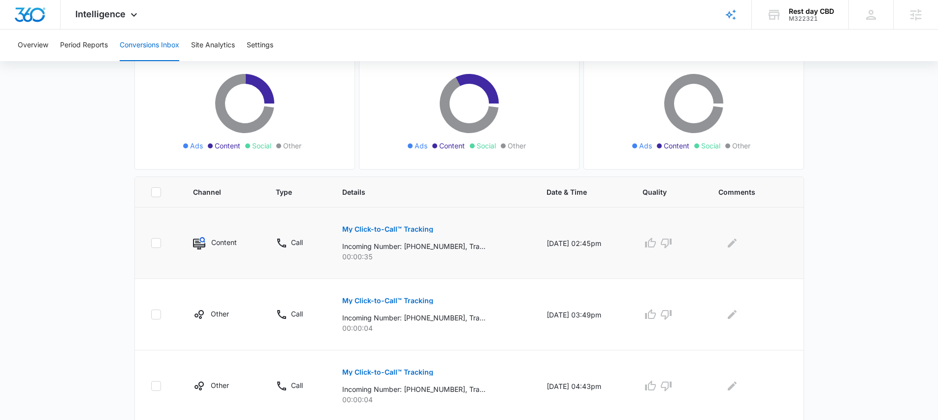
scroll to position [134, 0]
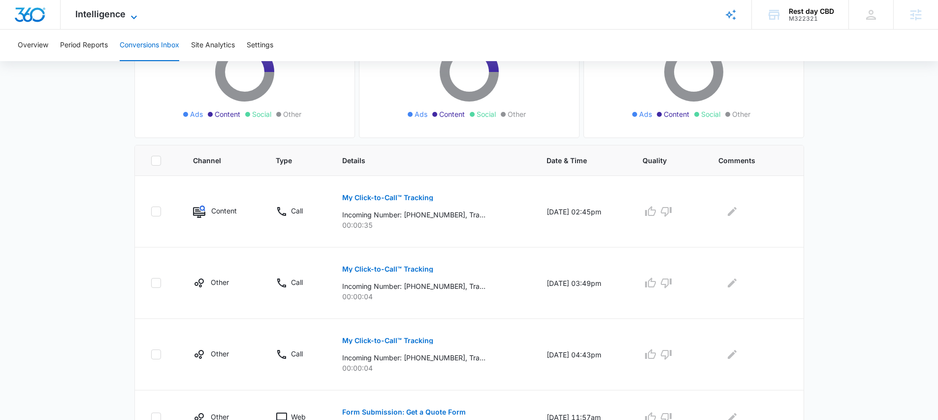
click at [124, 18] on span "Intelligence" at bounding box center [100, 14] width 50 height 10
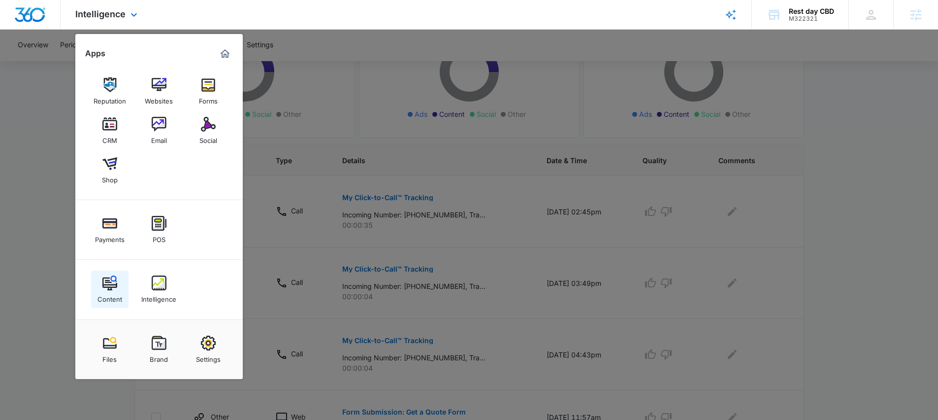
click at [110, 293] on div "Content" at bounding box center [110, 296] width 25 height 13
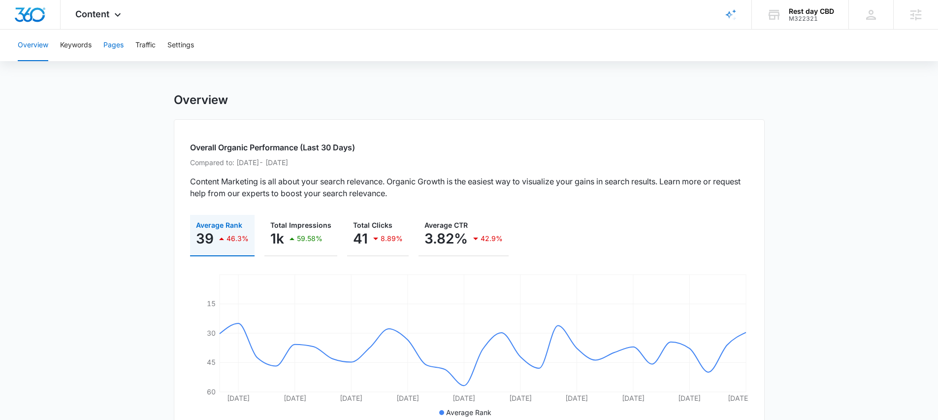
click at [109, 46] on button "Pages" at bounding box center [113, 46] width 20 height 32
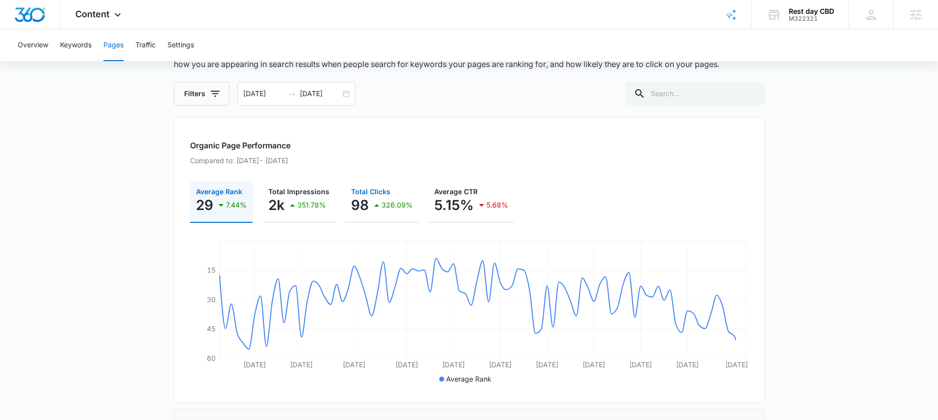
scroll to position [71, 0]
click at [78, 51] on button "Keywords" at bounding box center [76, 46] width 32 height 32
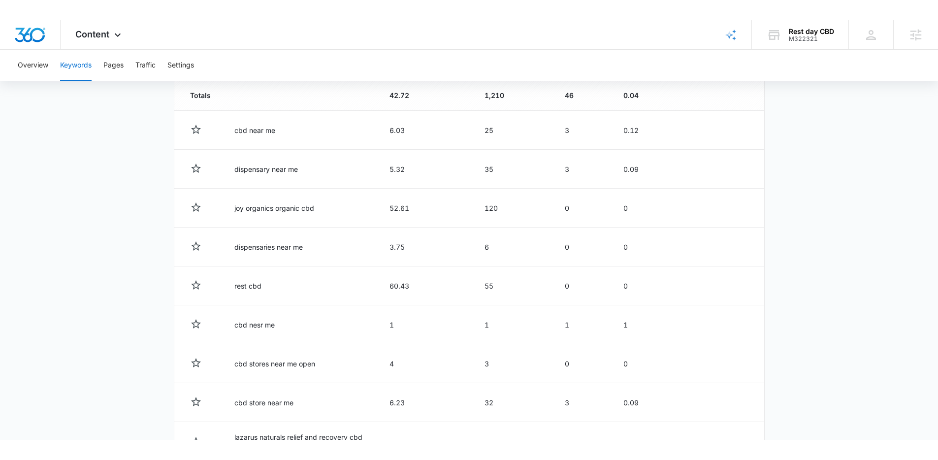
scroll to position [433, 0]
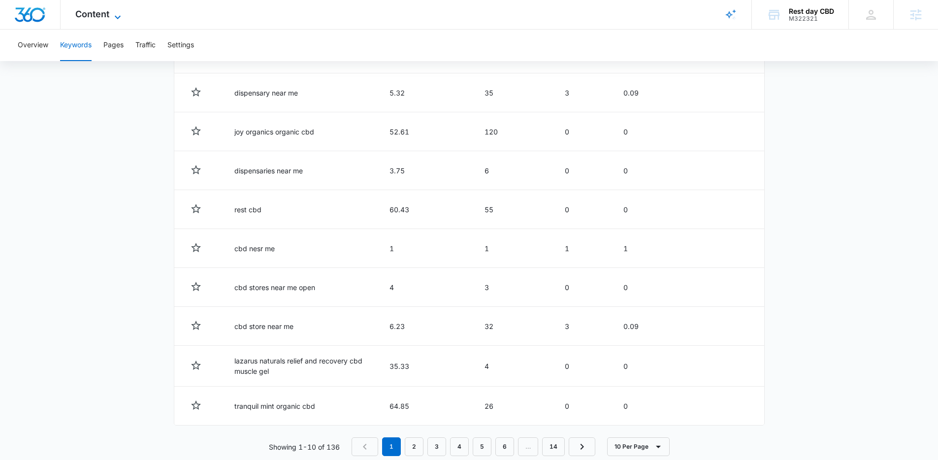
click at [96, 14] on span "Content" at bounding box center [92, 14] width 34 height 10
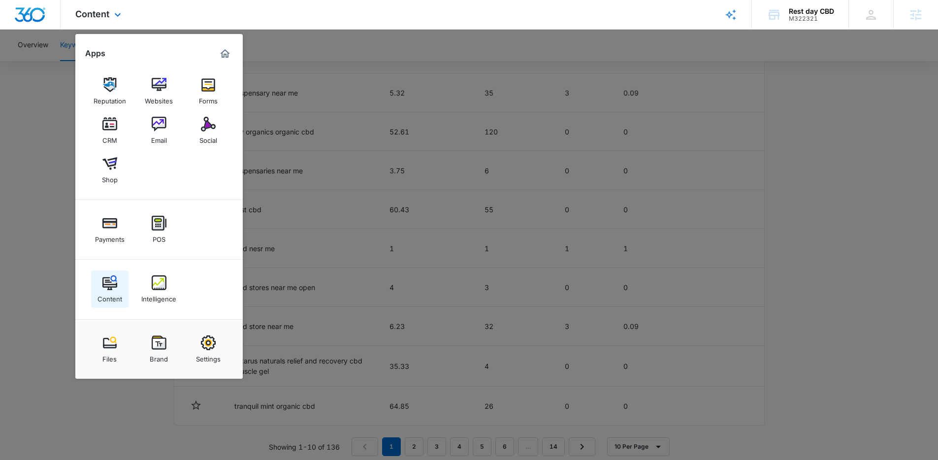
click at [112, 281] on img at bounding box center [109, 282] width 15 height 15
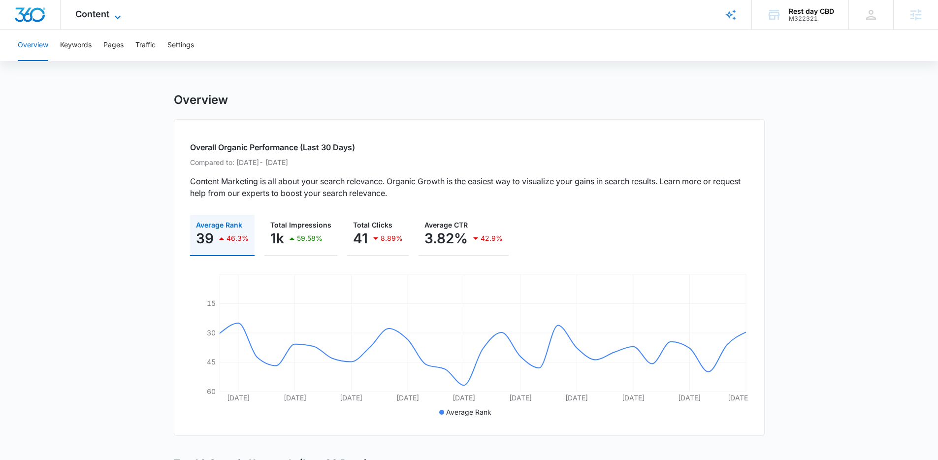
click at [98, 9] on span "Content" at bounding box center [92, 14] width 34 height 10
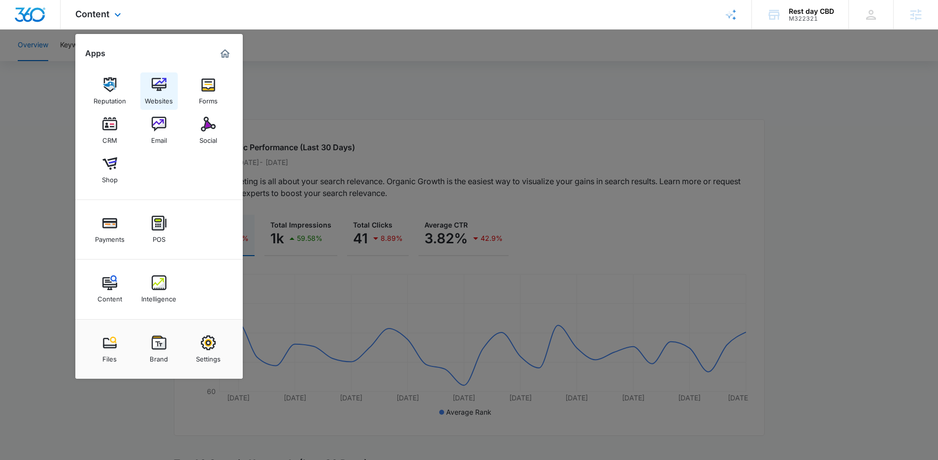
click at [159, 88] on img at bounding box center [159, 84] width 15 height 15
